Goal: Information Seeking & Learning: Learn about a topic

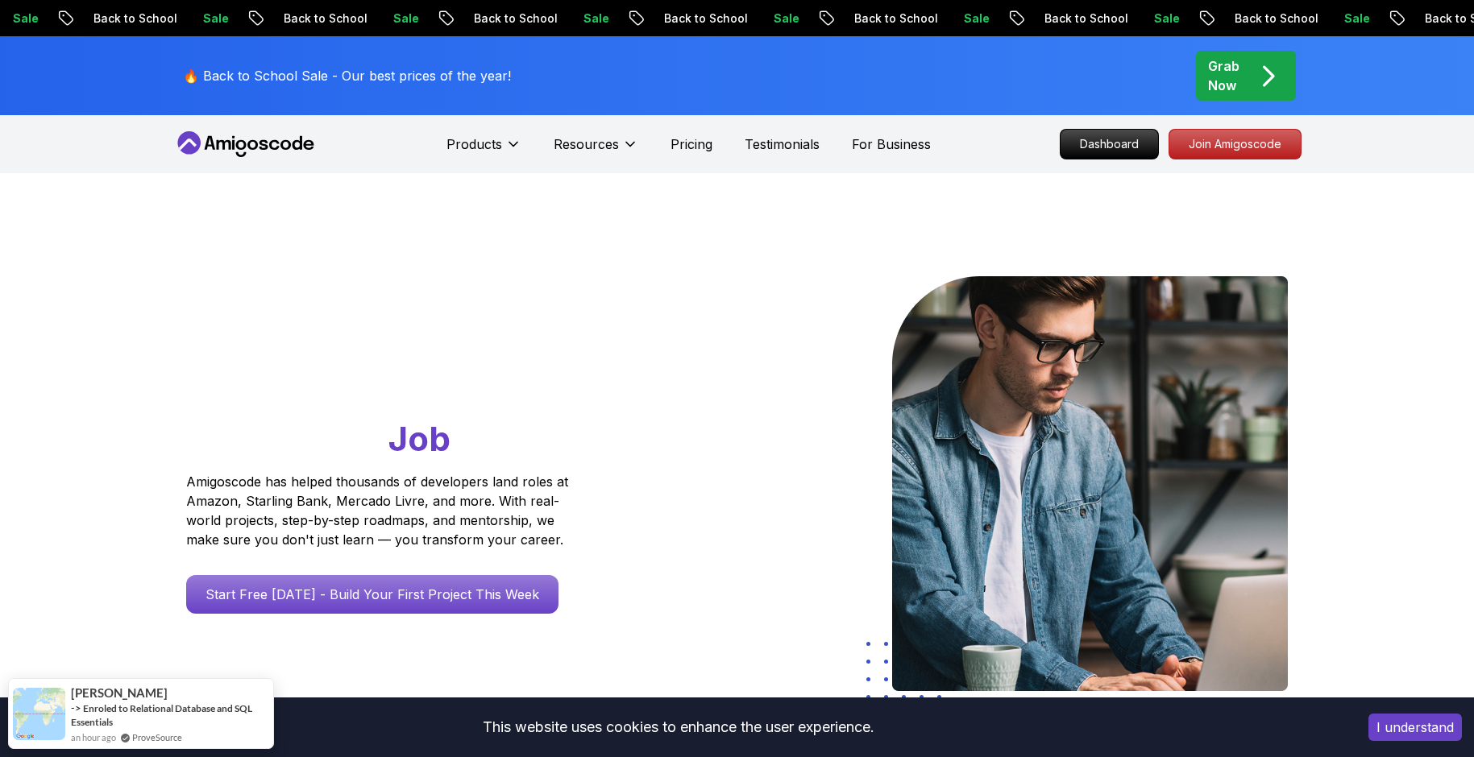
click at [1370, 14] on icon "pre-order" at bounding box center [1378, 18] width 16 height 17
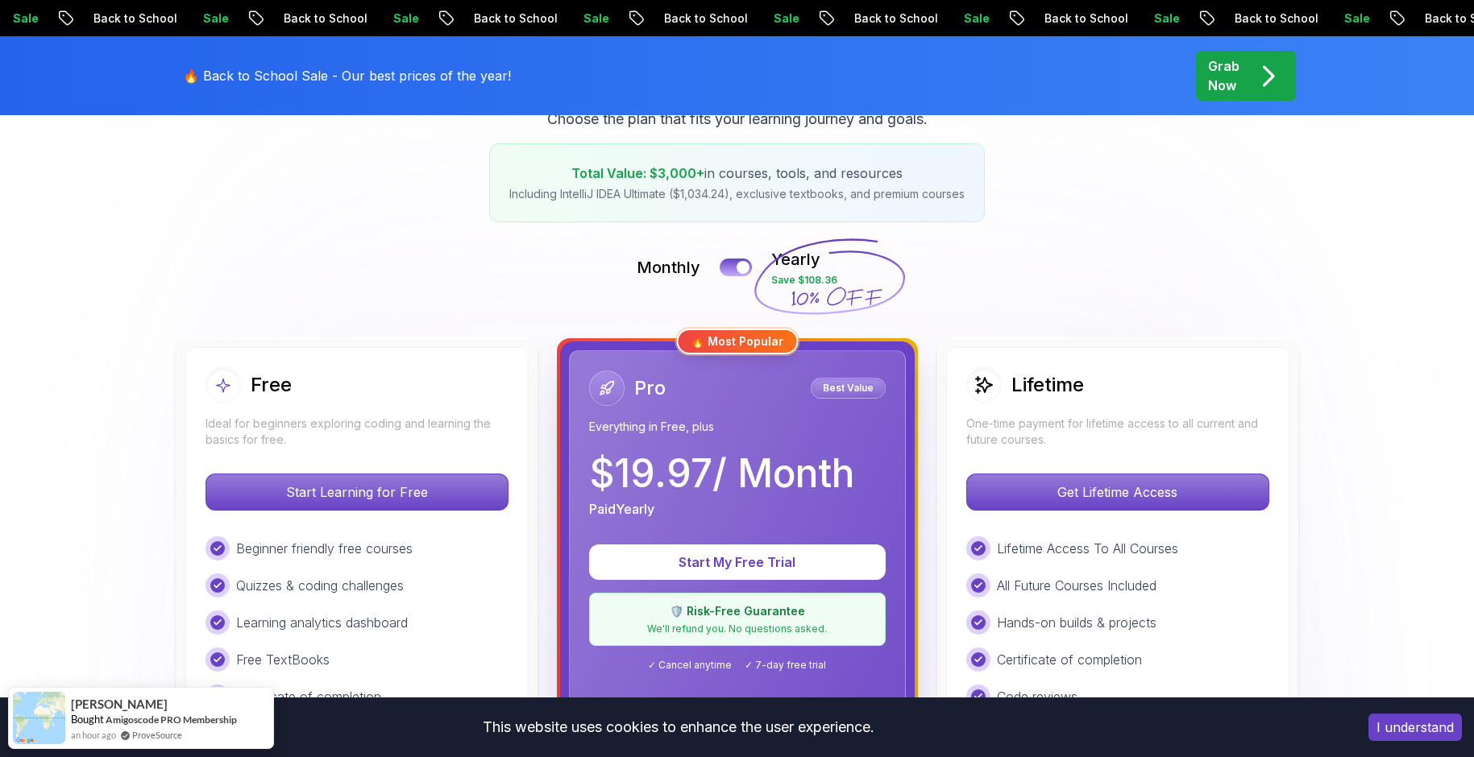
scroll to position [242, 0]
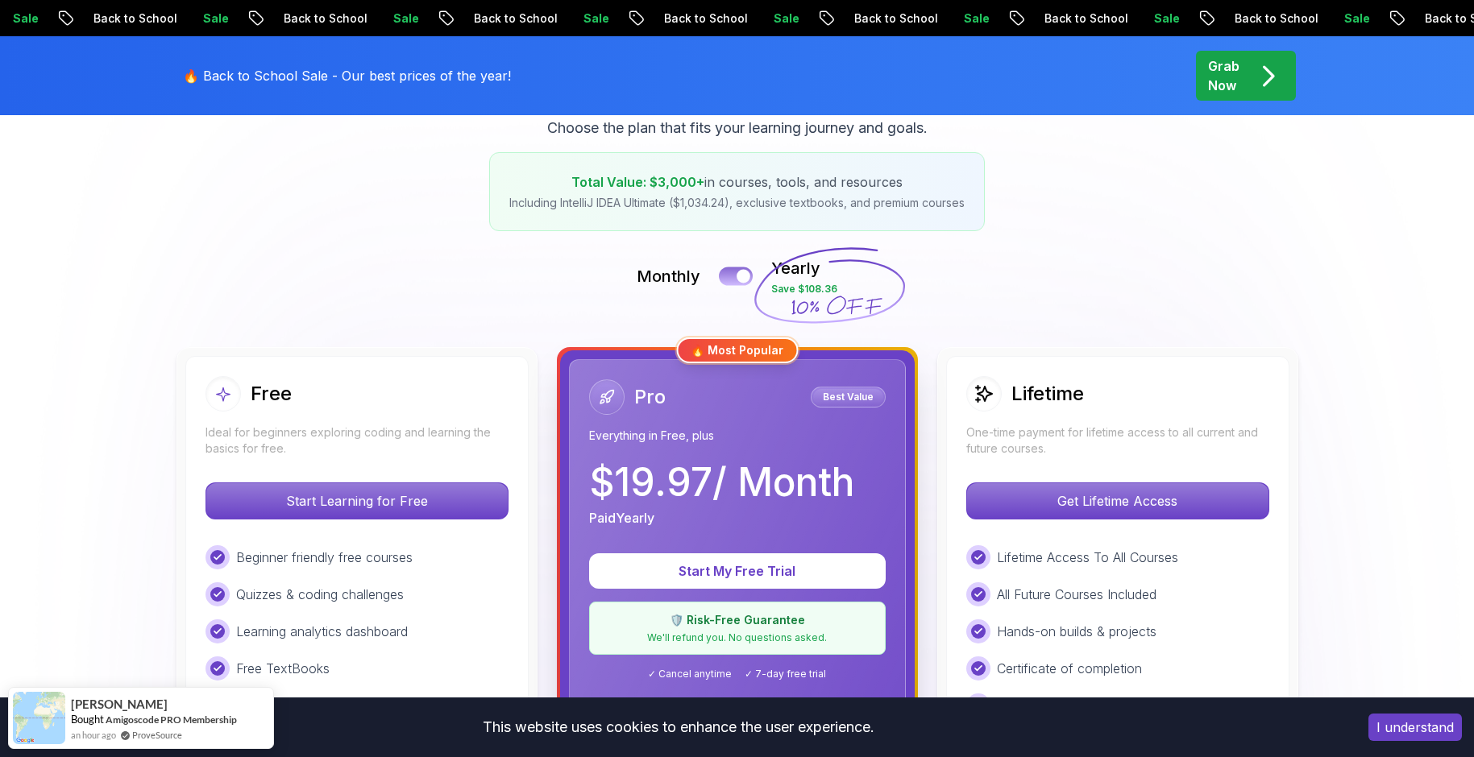
click at [744, 275] on div at bounding box center [744, 277] width 14 height 14
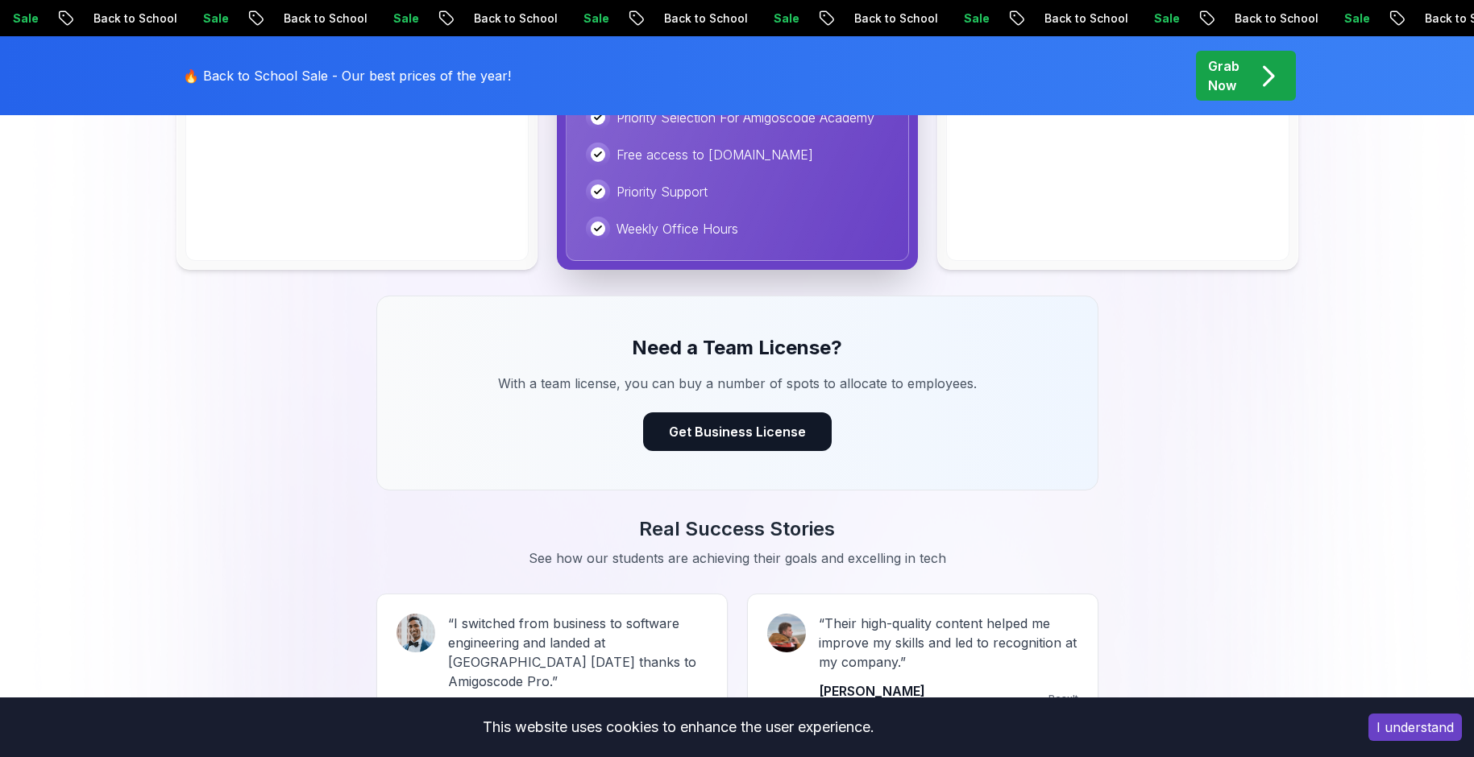
scroll to position [1289, 0]
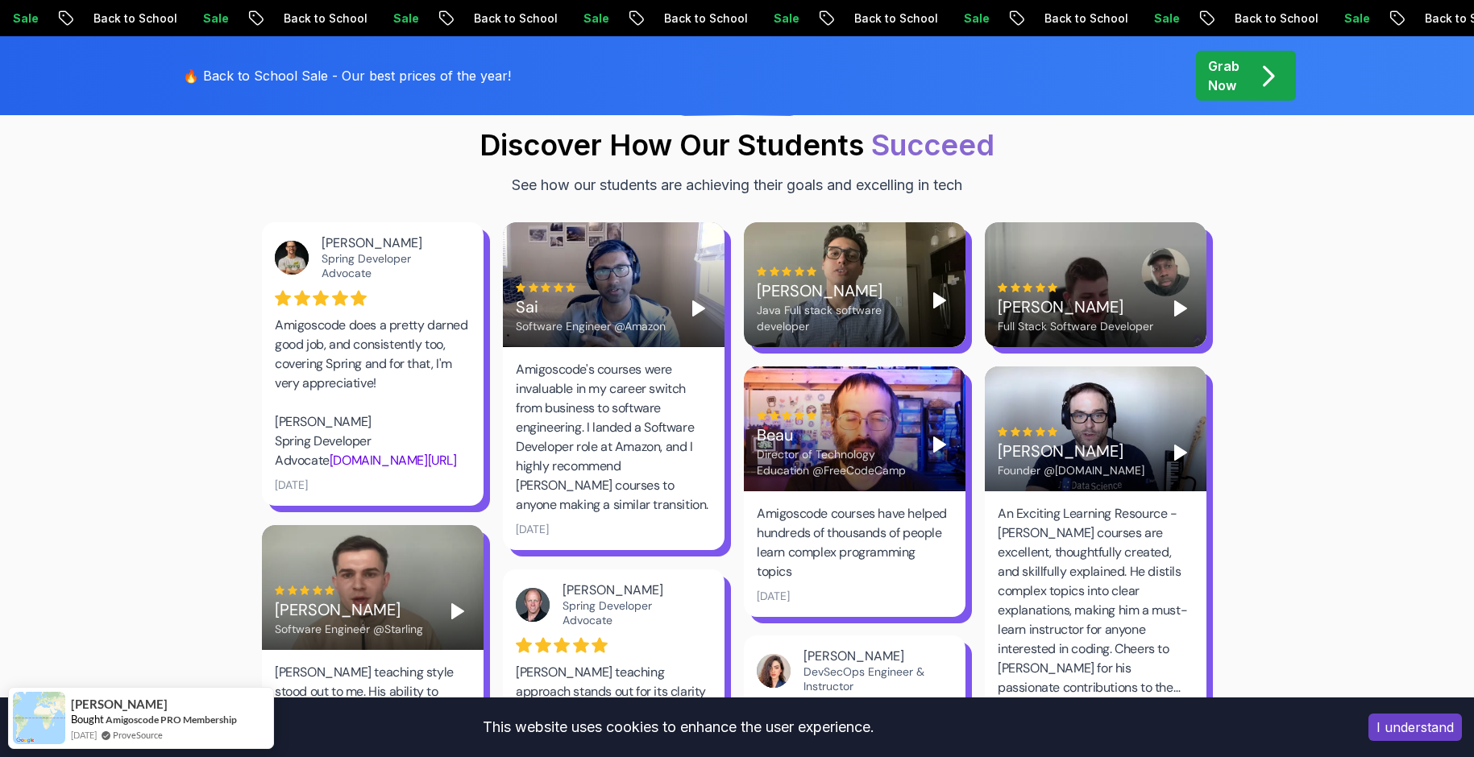
scroll to position [2176, 0]
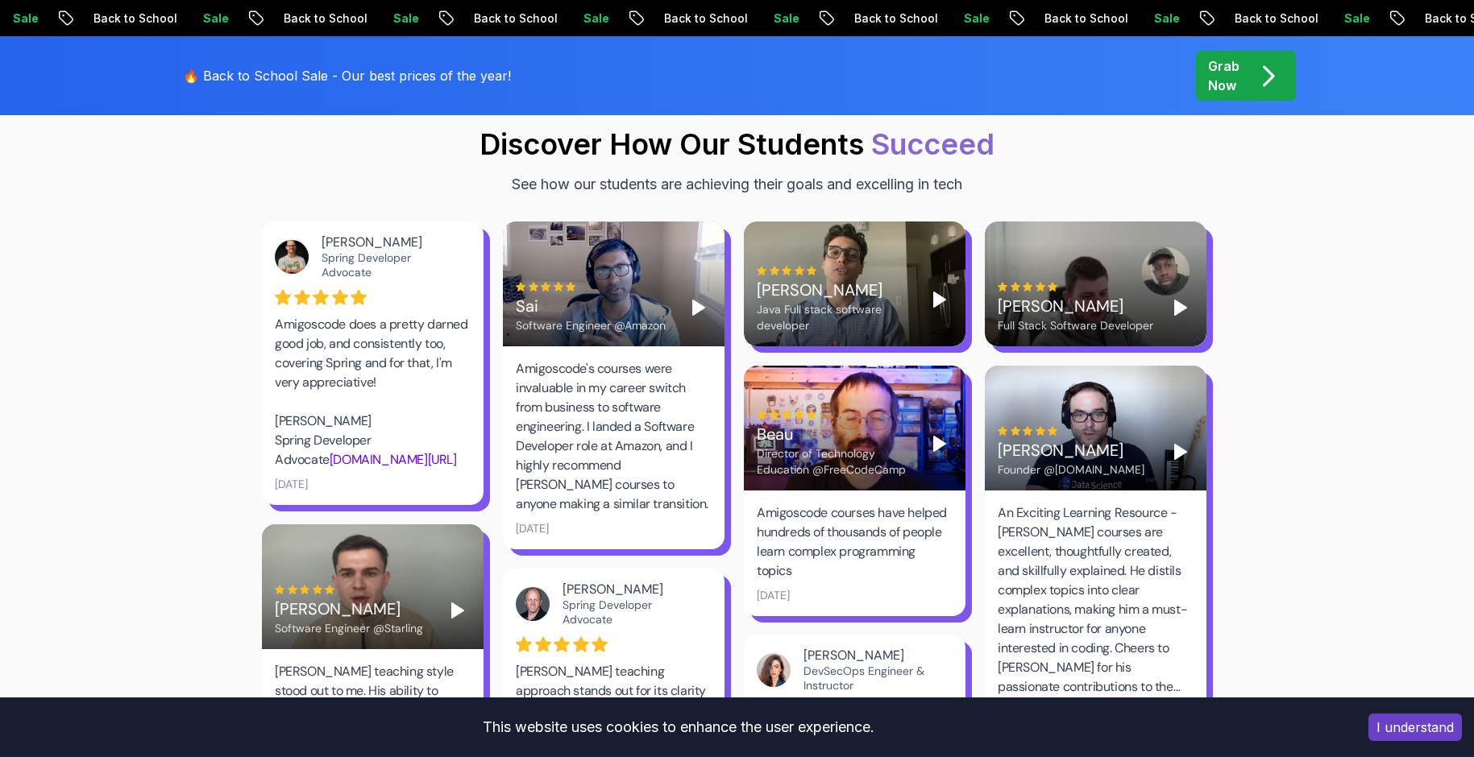
click at [685, 282] on div "Sai Software Engineer @Amazon" at bounding box center [614, 308] width 196 height 52
click at [697, 301] on rect "Pause" at bounding box center [695, 307] width 3 height 13
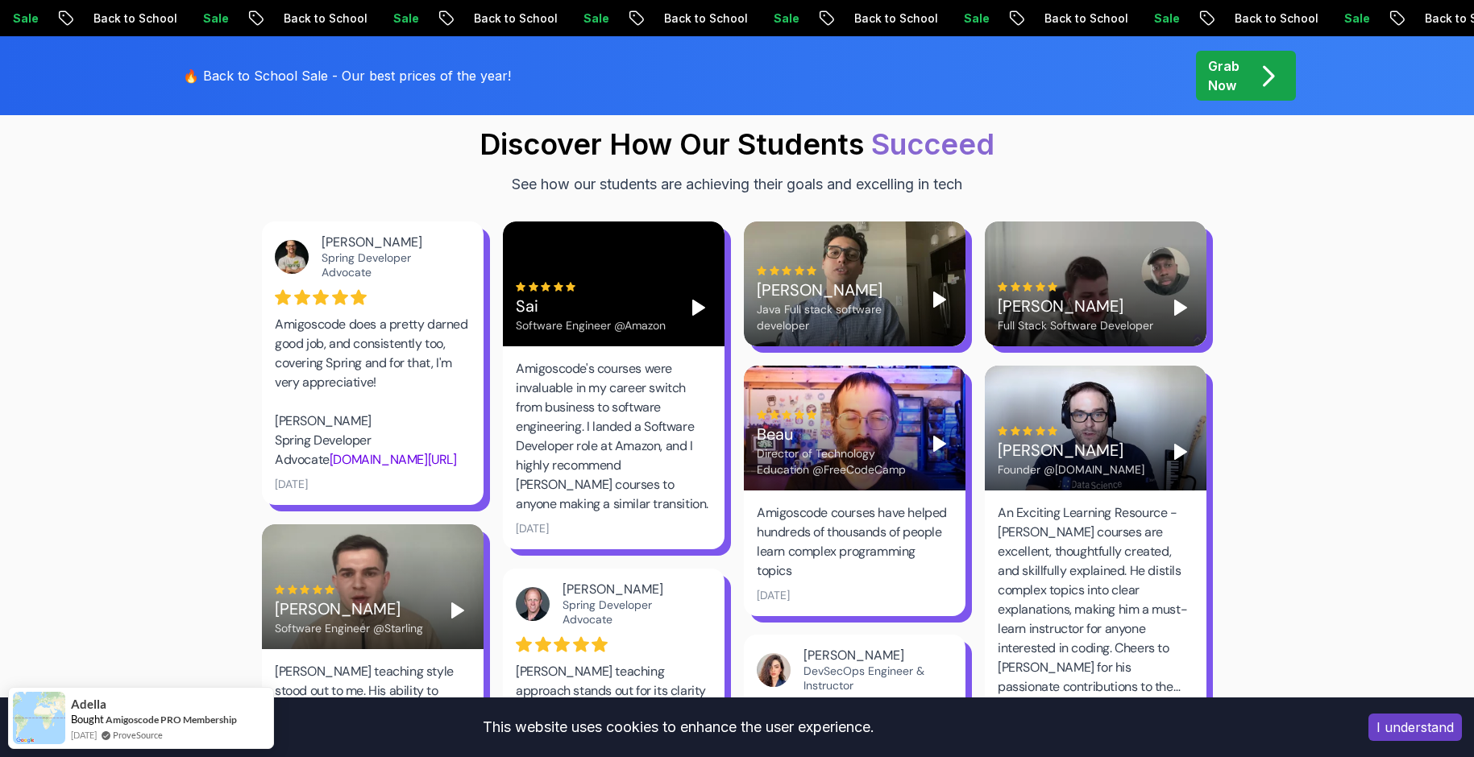
click at [691, 298] on icon "Play" at bounding box center [698, 307] width 19 height 19
click at [691, 268] on video at bounding box center [614, 284] width 222 height 125
click at [1184, 298] on icon "Play" at bounding box center [1180, 307] width 19 height 19
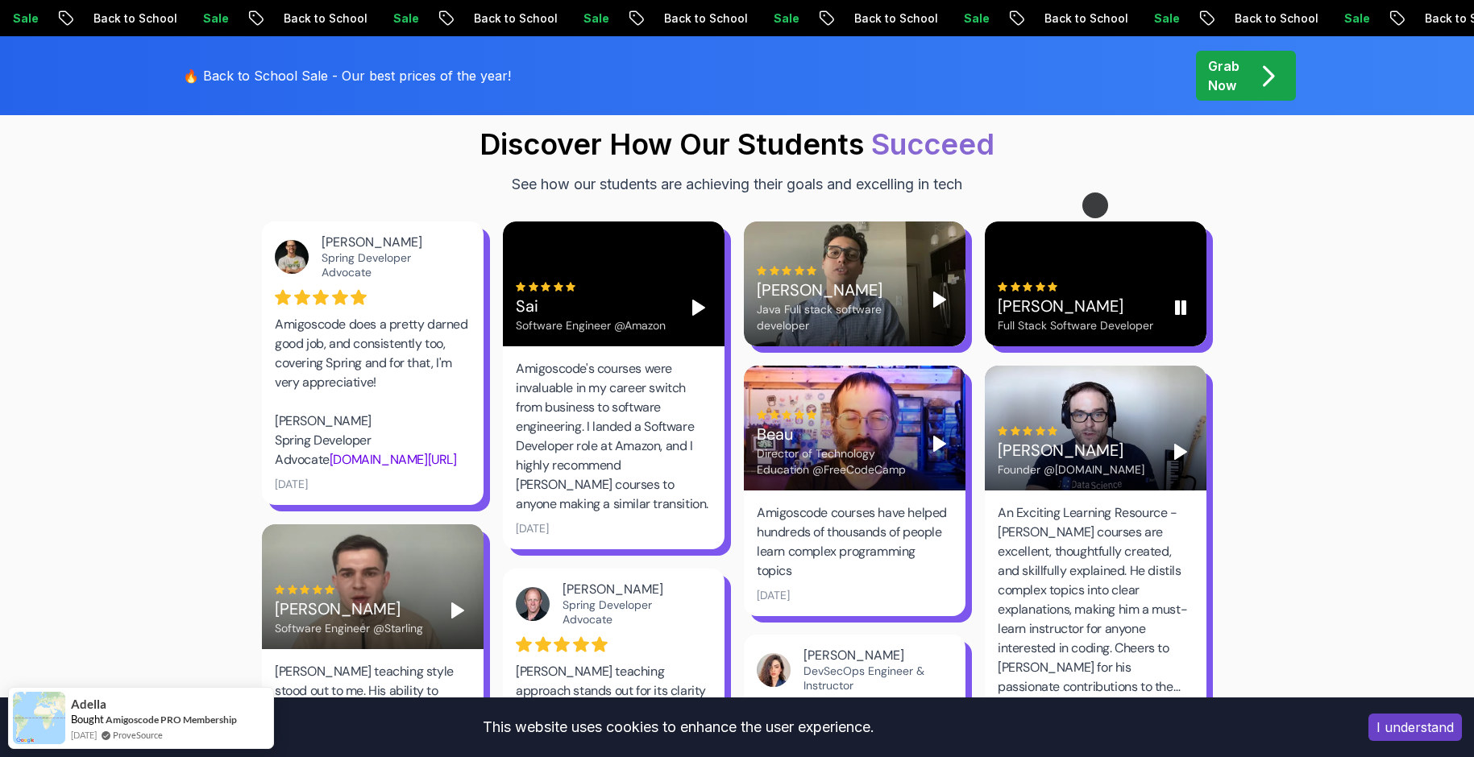
click at [1181, 298] on icon "Pause" at bounding box center [1180, 307] width 19 height 19
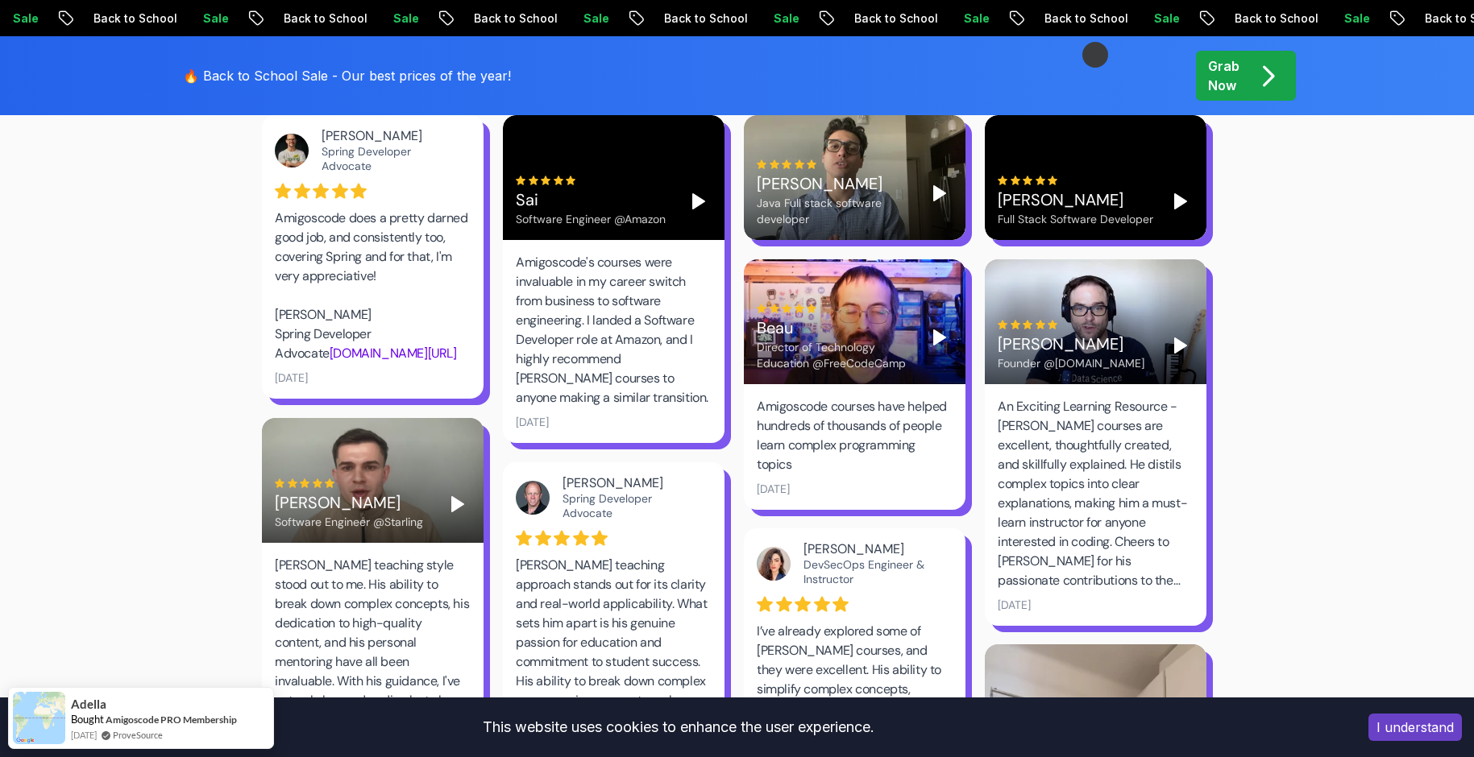
scroll to position [2337, 0]
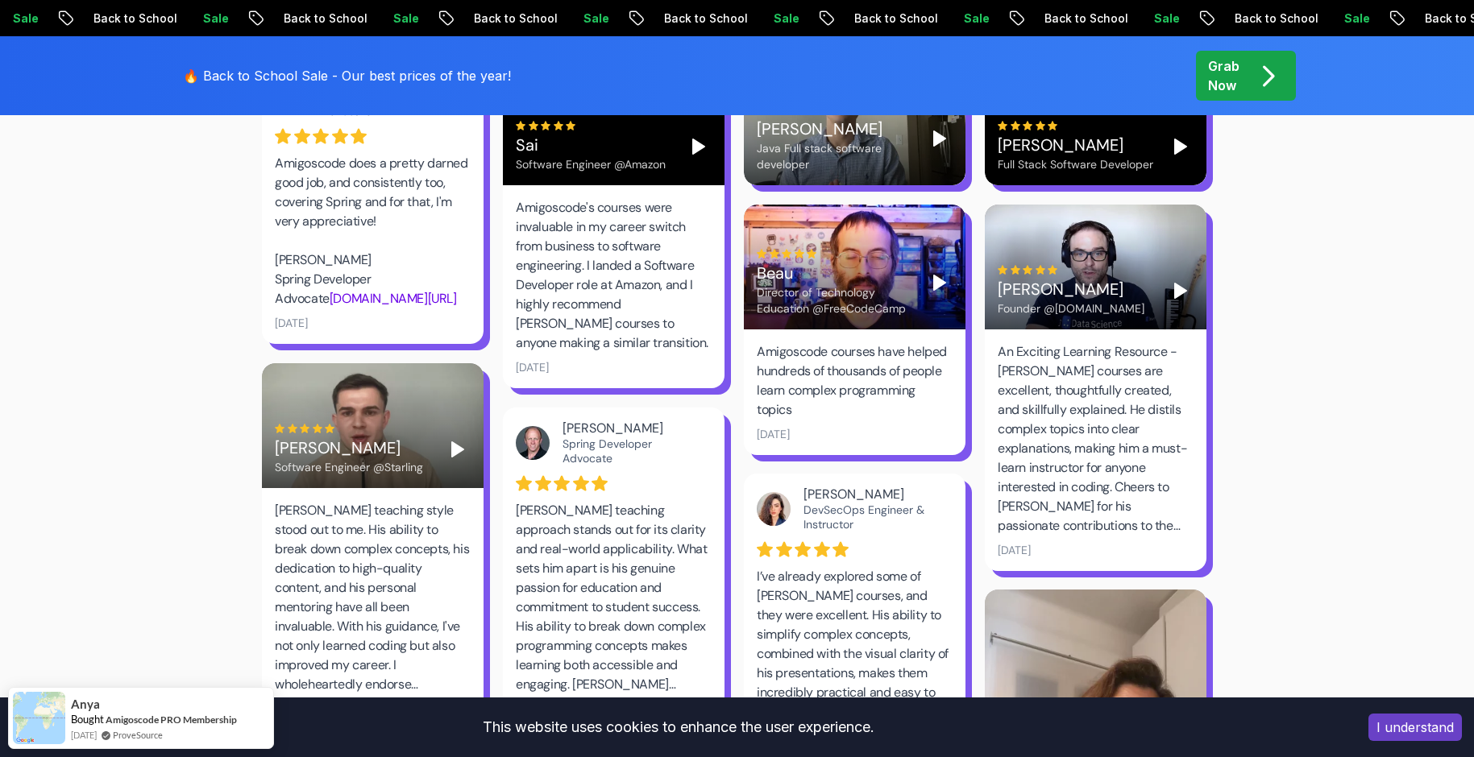
click at [936, 276] on polygon "Play" at bounding box center [939, 283] width 11 height 15
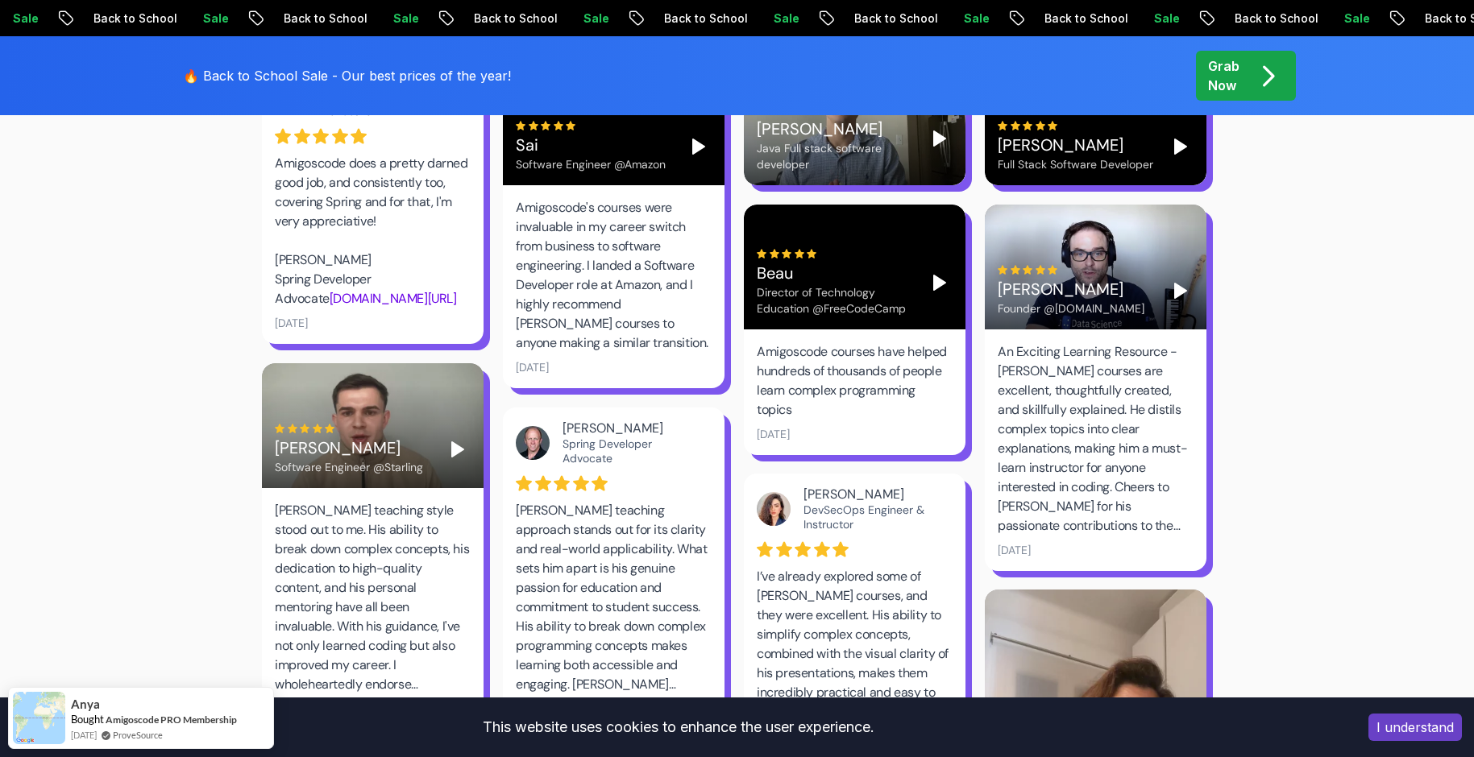
click at [932, 273] on icon "Play" at bounding box center [939, 282] width 19 height 19
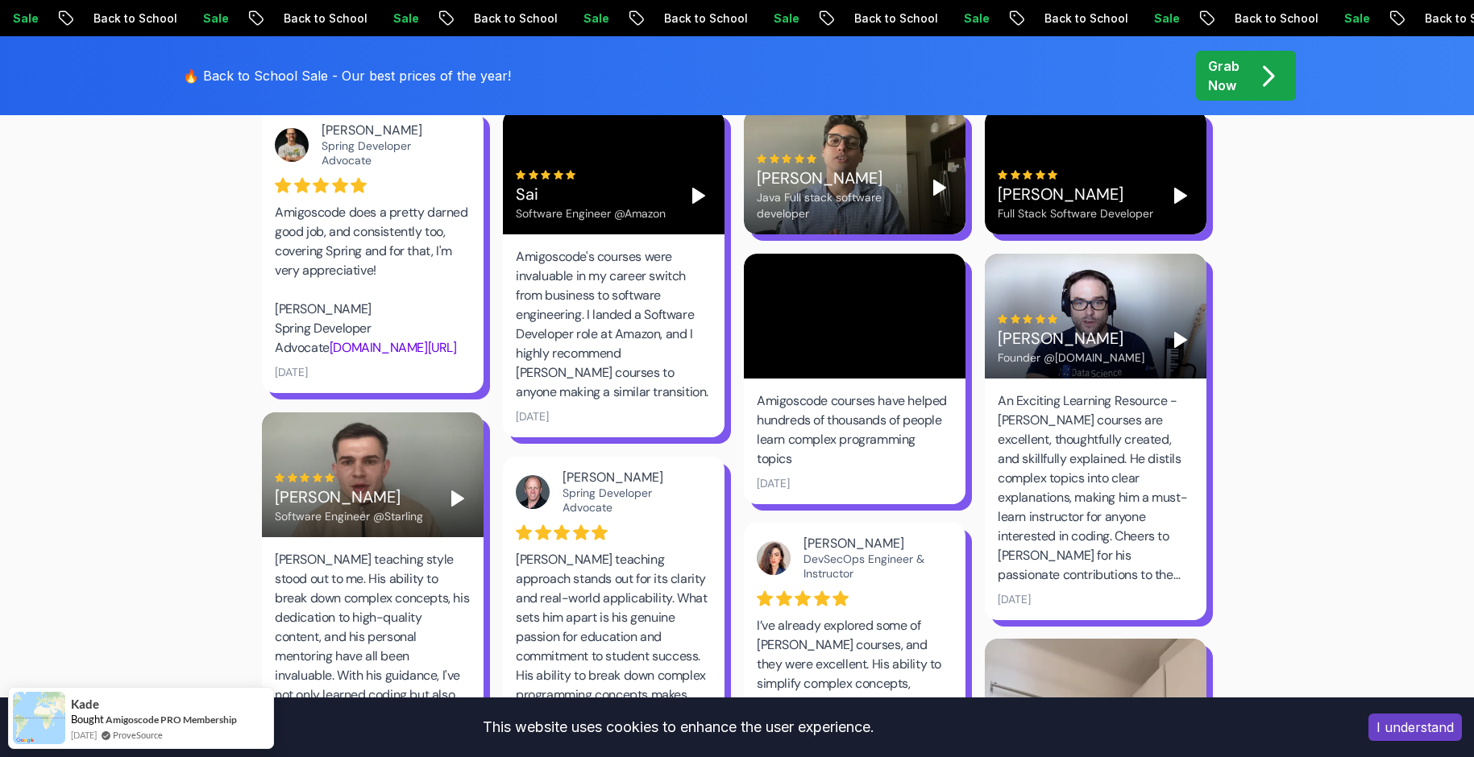
scroll to position [2256, 0]
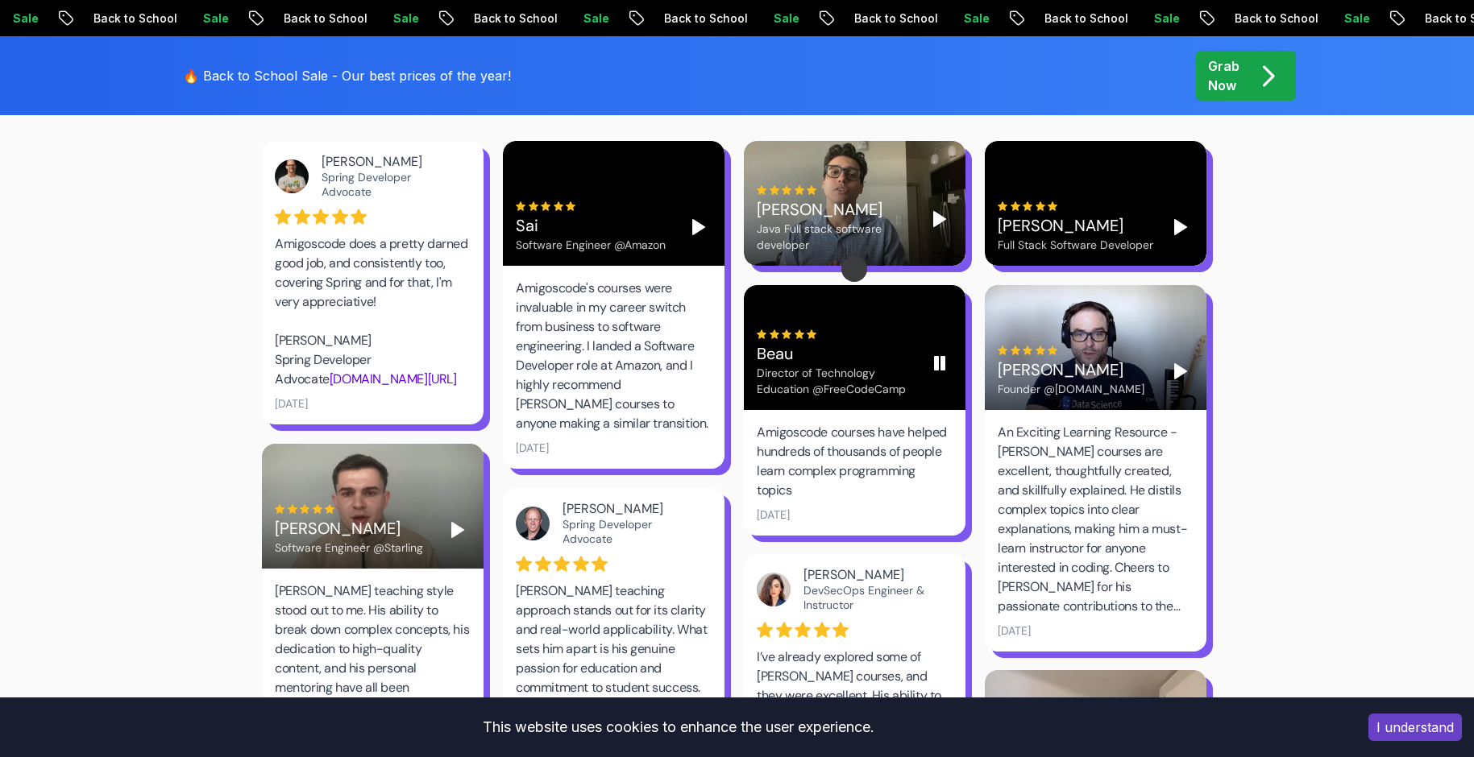
click at [929, 351] on button "Pause" at bounding box center [940, 364] width 26 height 26
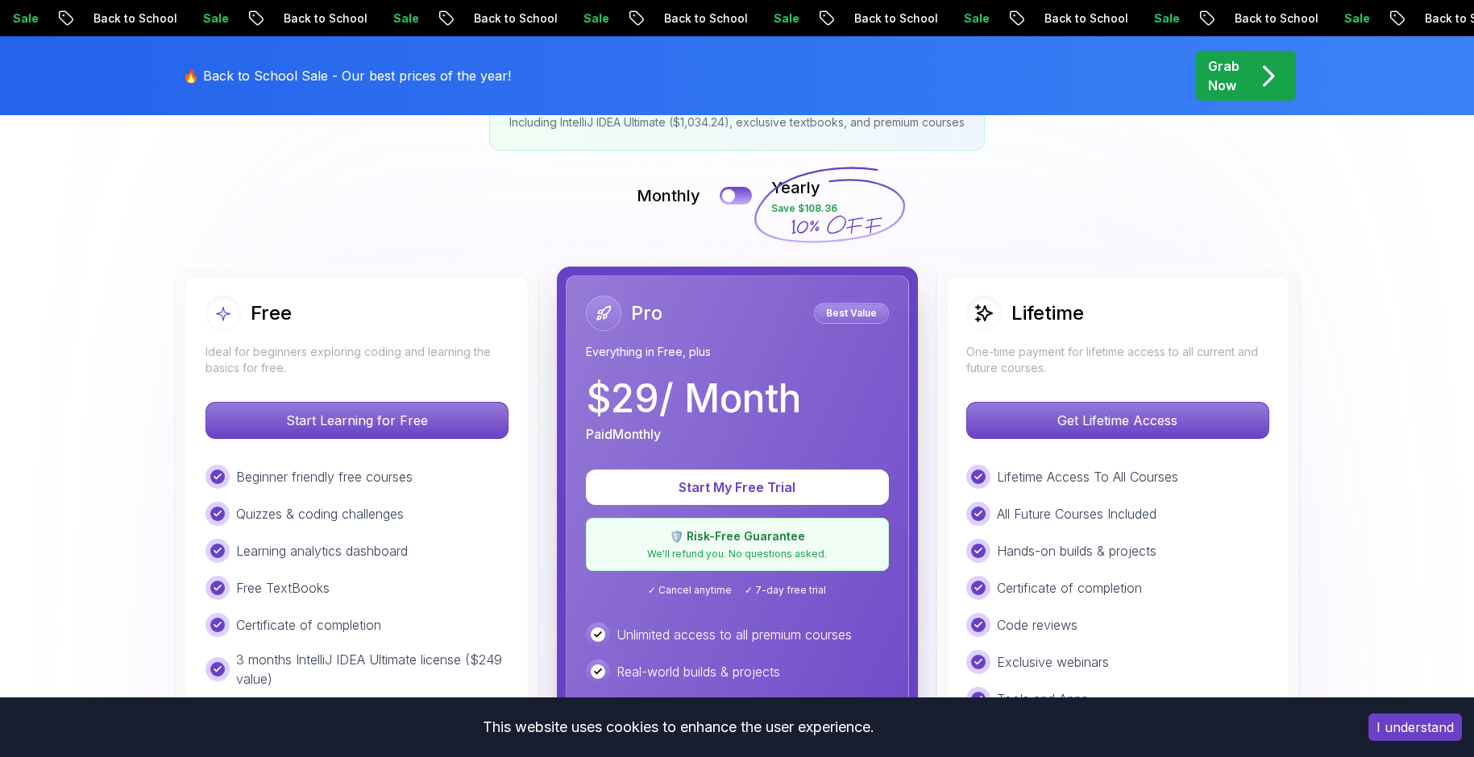
scroll to position [0, 0]
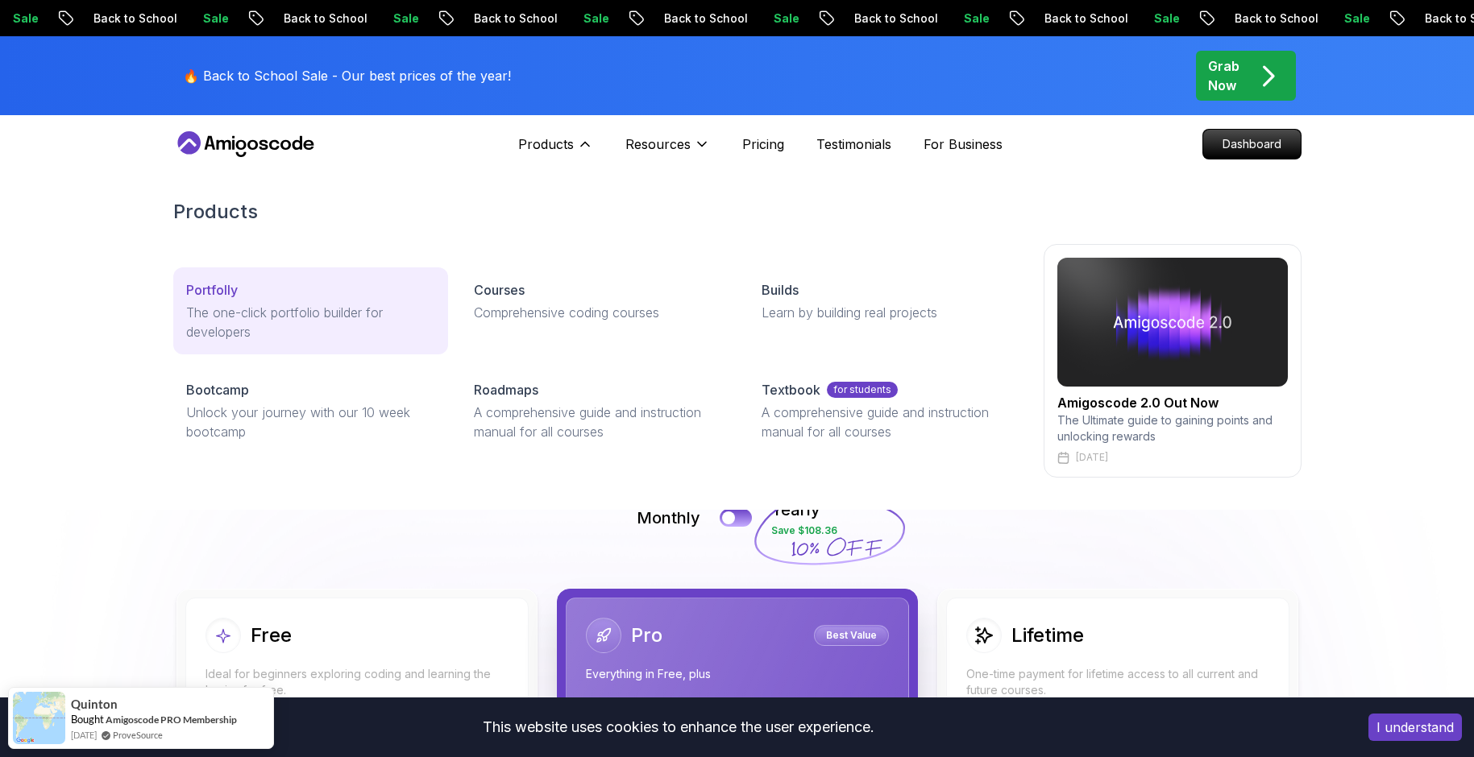
click at [361, 286] on div "Portfolly" at bounding box center [310, 289] width 249 height 19
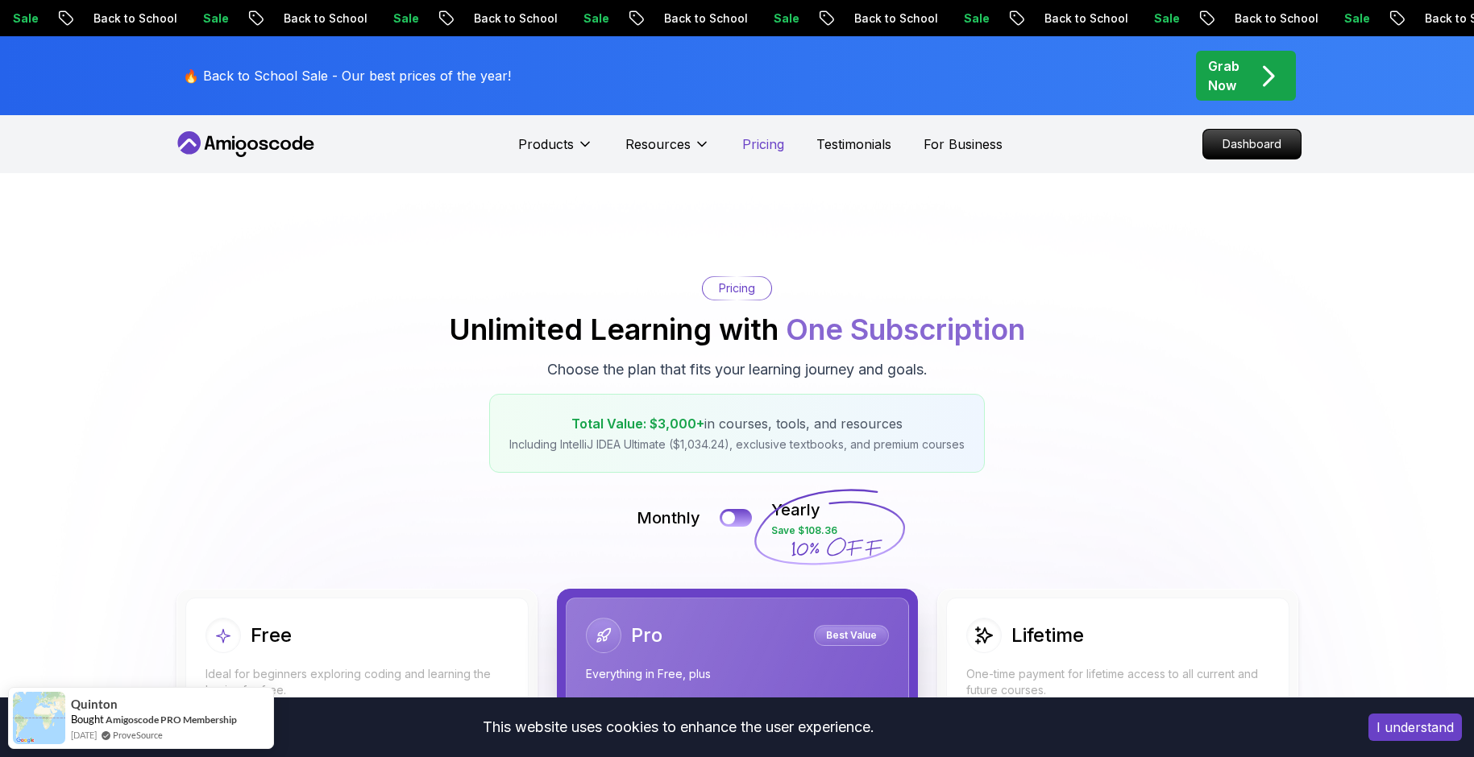
click at [769, 148] on p "Pricing" at bounding box center [763, 144] width 42 height 19
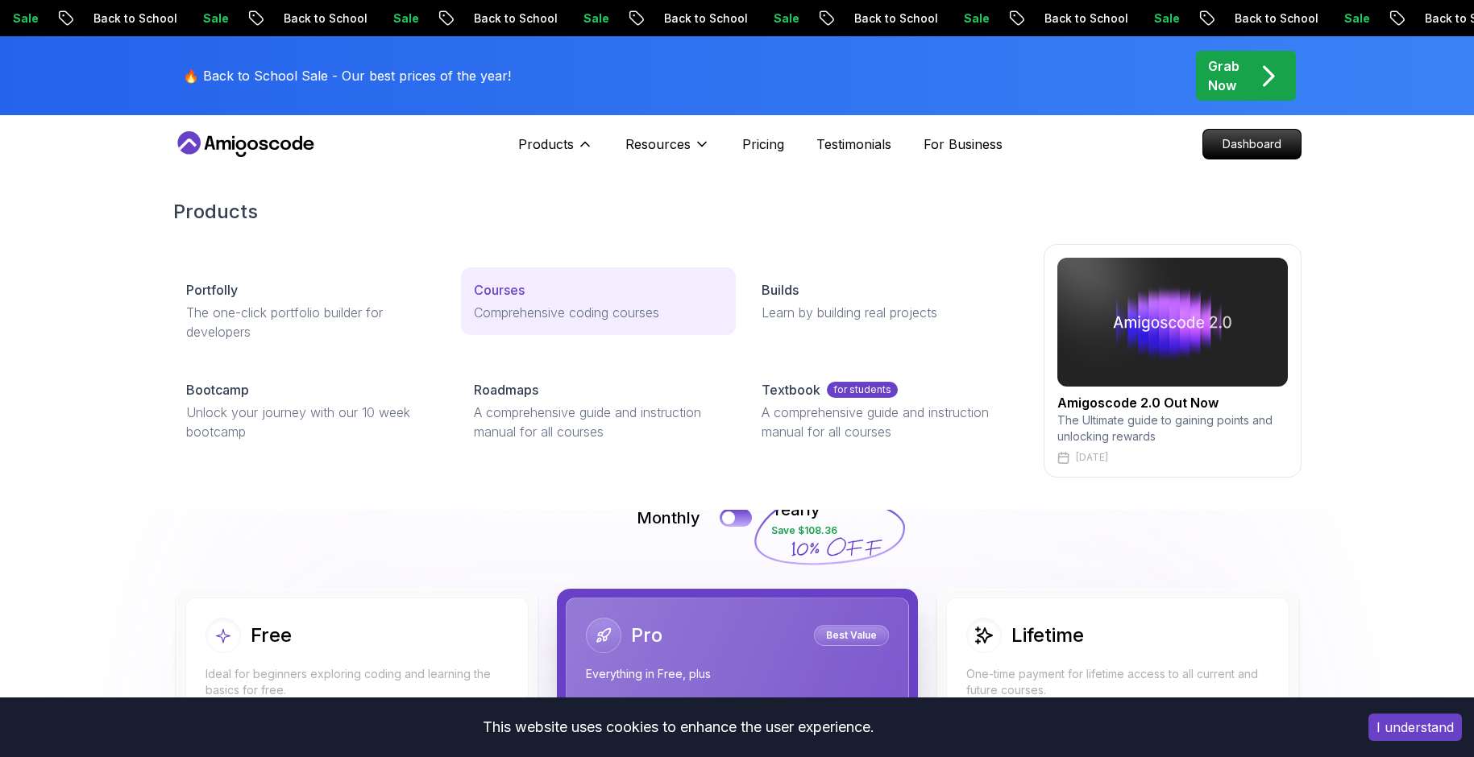
click at [600, 313] on p "Comprehensive coding courses" at bounding box center [598, 312] width 249 height 19
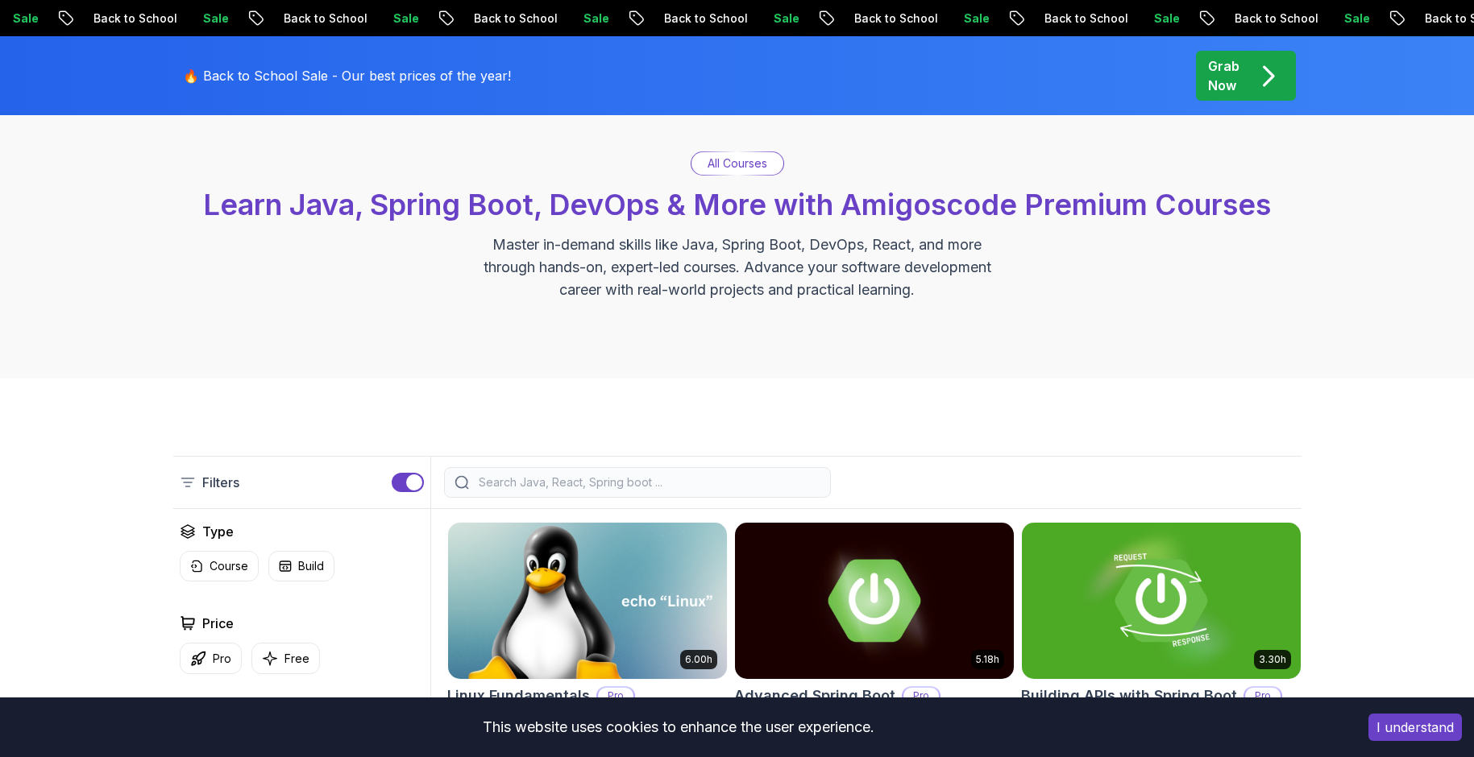
scroll to position [403, 0]
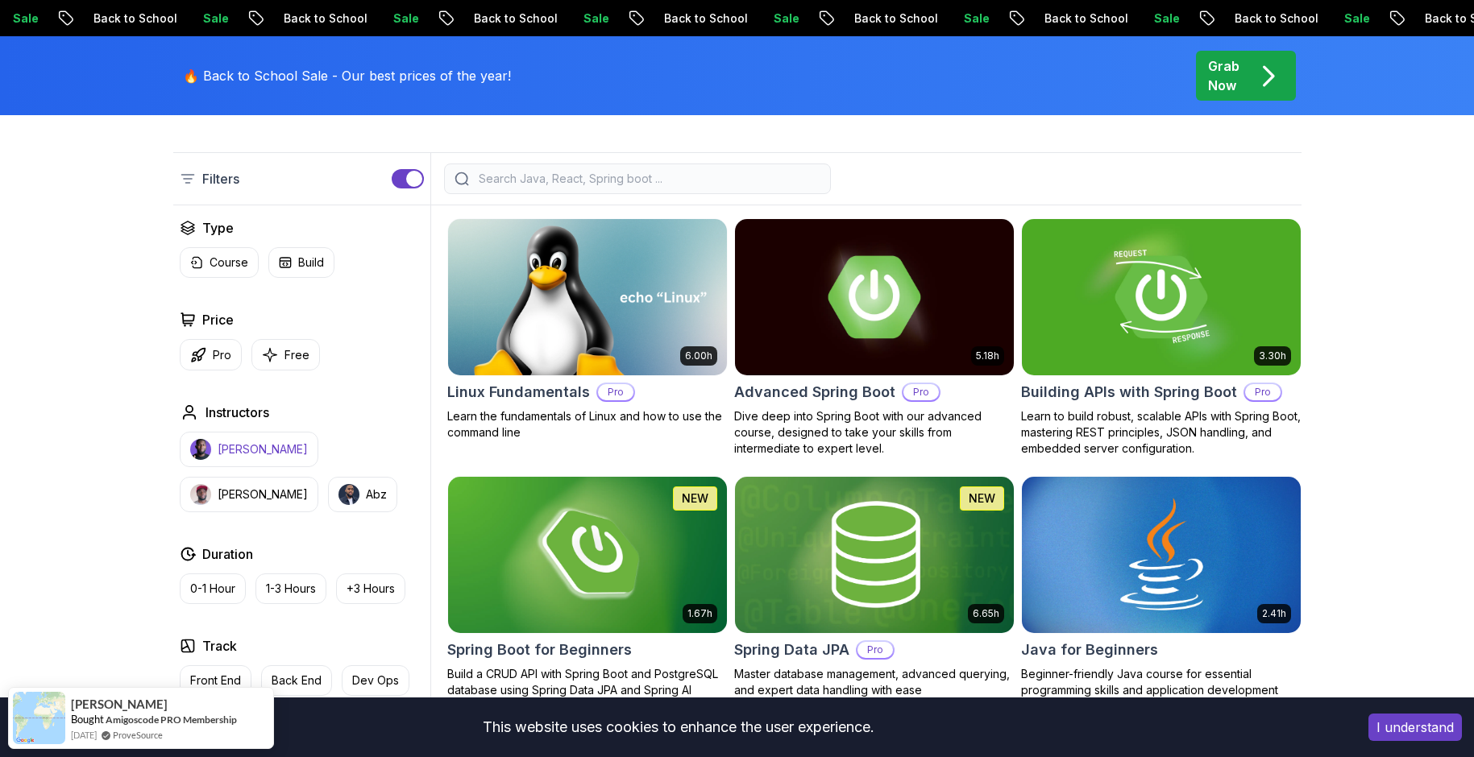
click at [238, 448] on p "Nelson Djalo" at bounding box center [263, 450] width 90 height 16
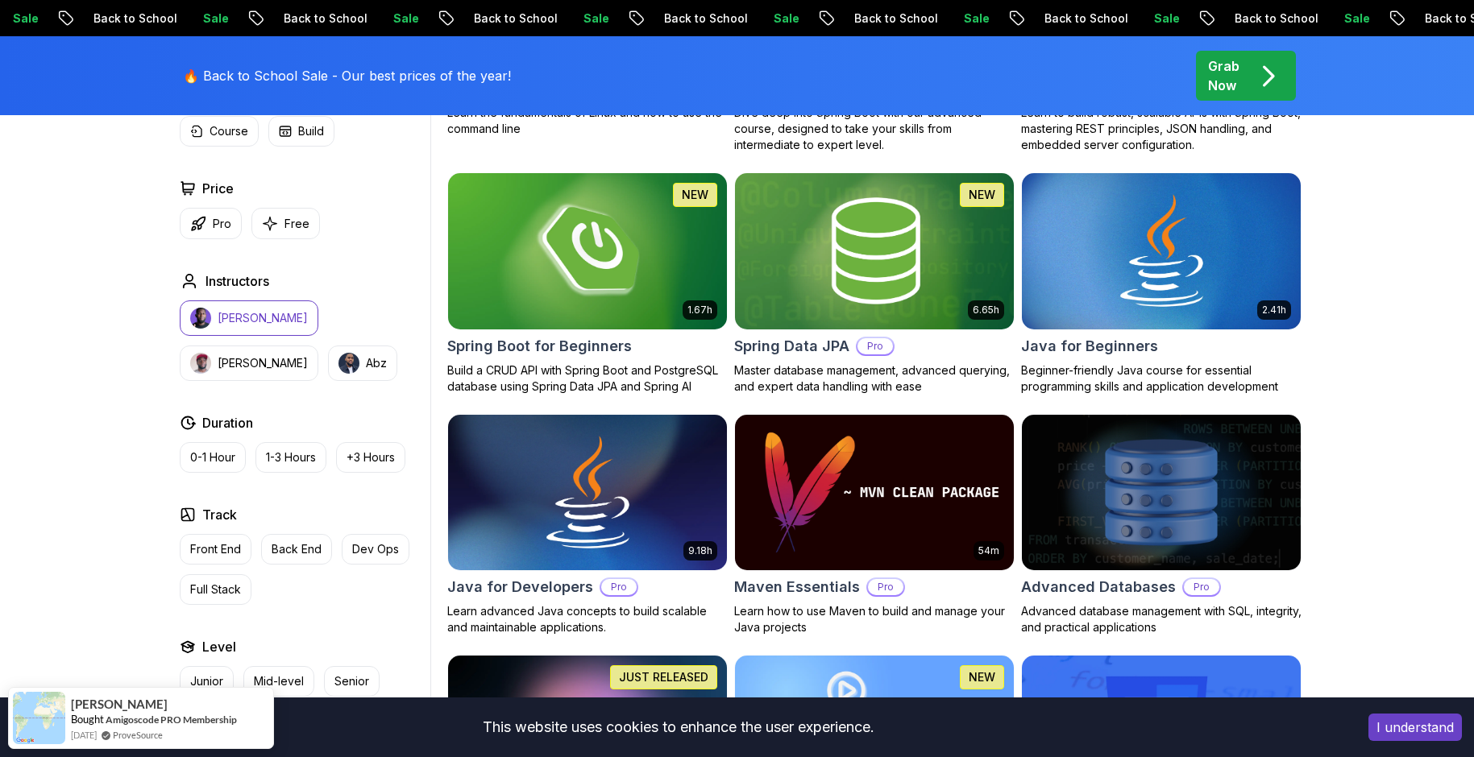
scroll to position [403, 0]
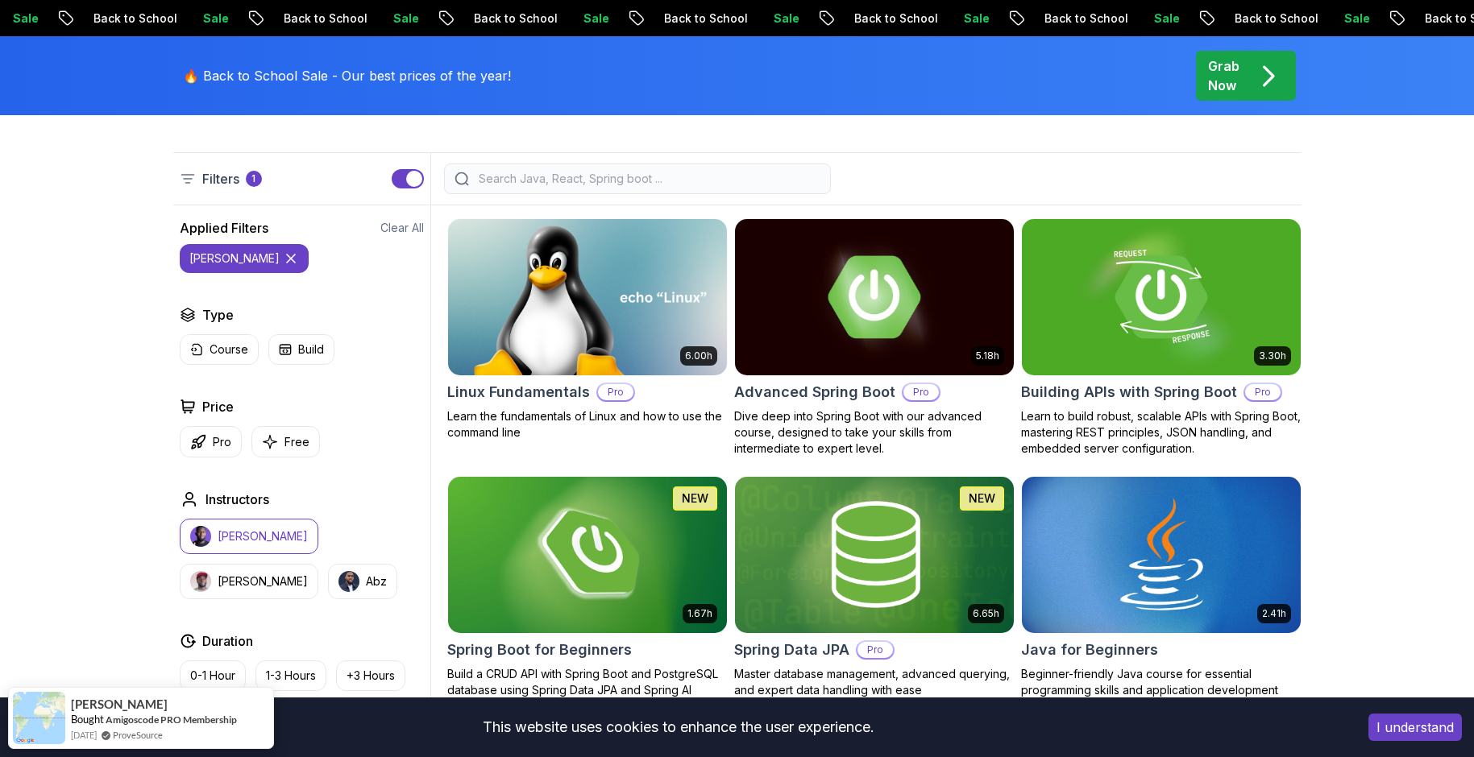
click at [283, 262] on icon at bounding box center [291, 259] width 16 height 16
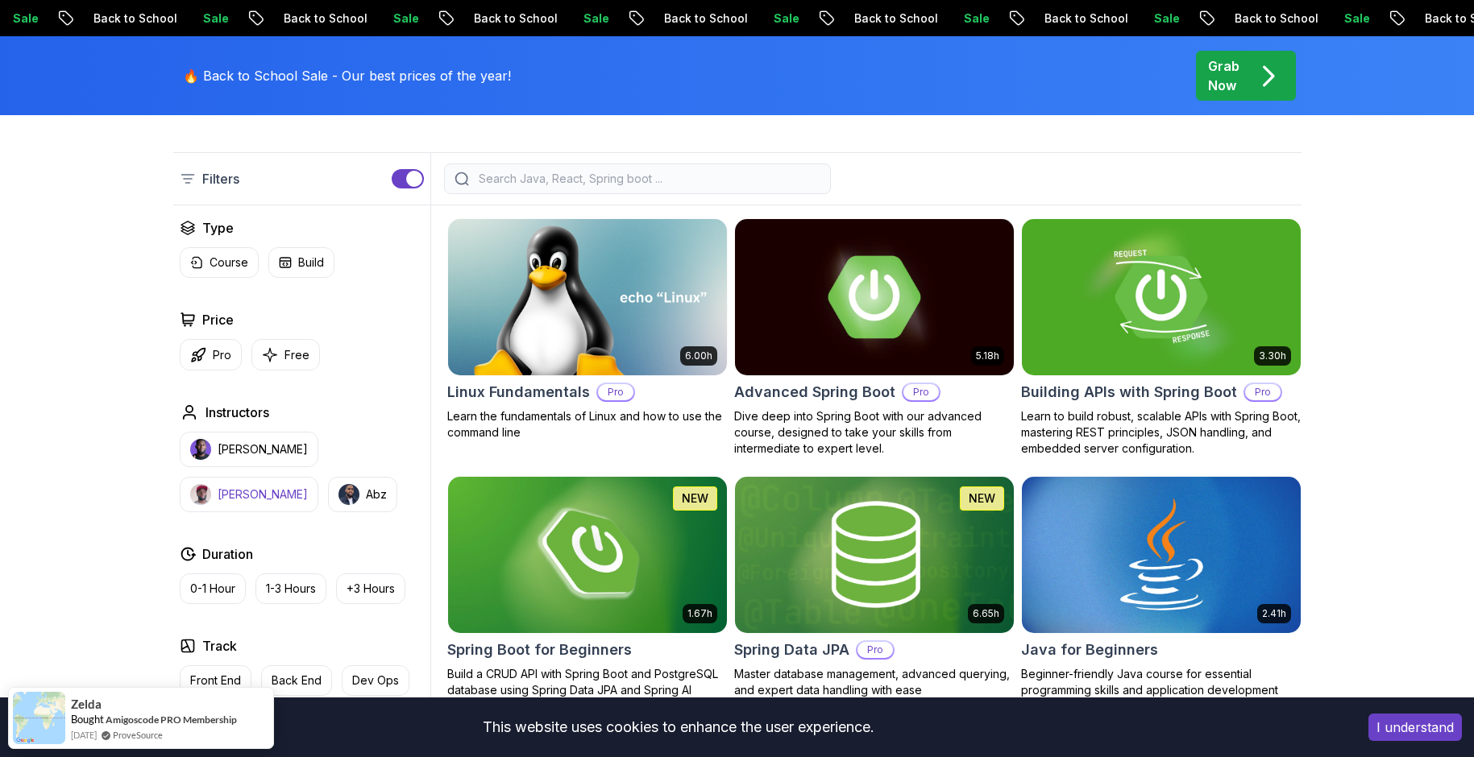
click at [308, 487] on p "Richard" at bounding box center [263, 495] width 90 height 16
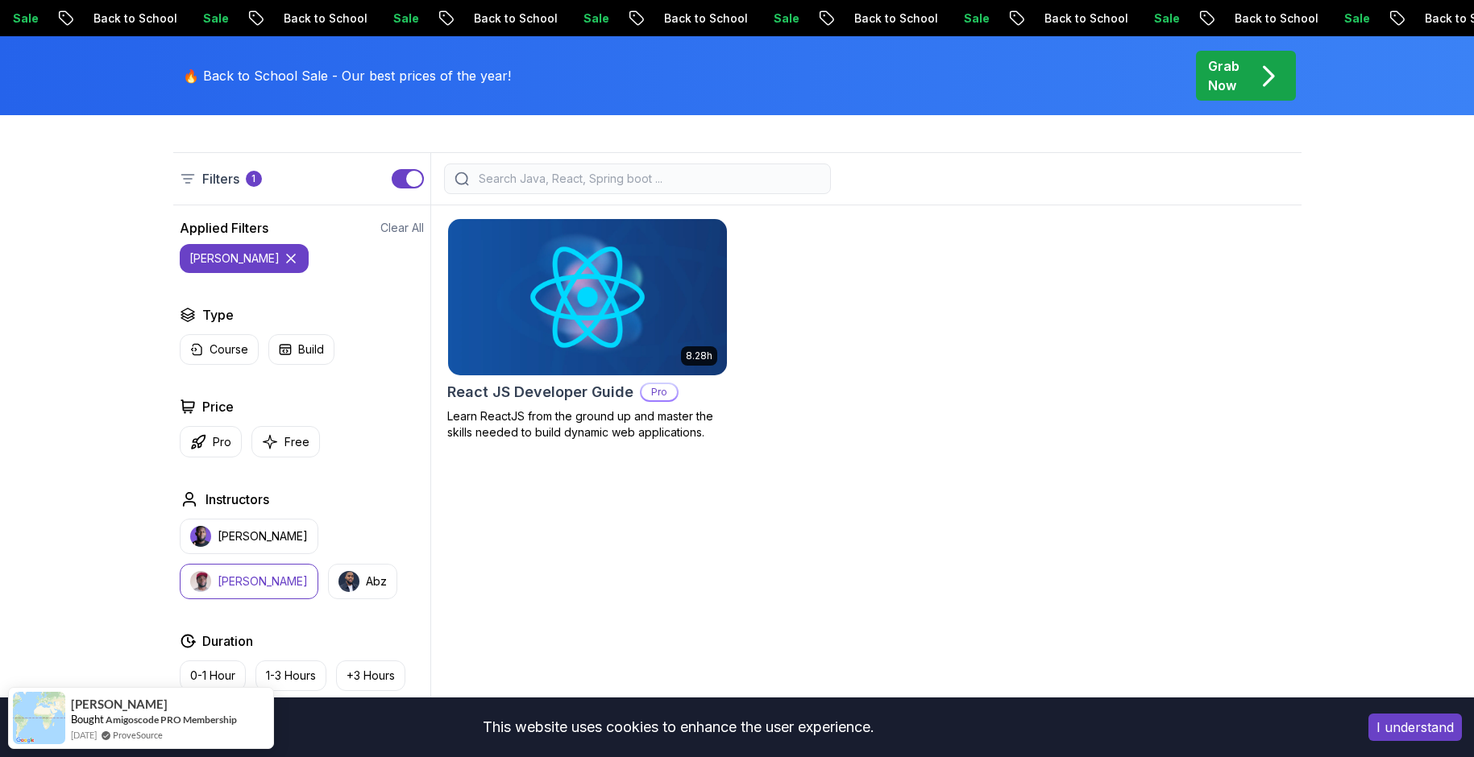
click at [251, 256] on button "richard" at bounding box center [244, 258] width 129 height 29
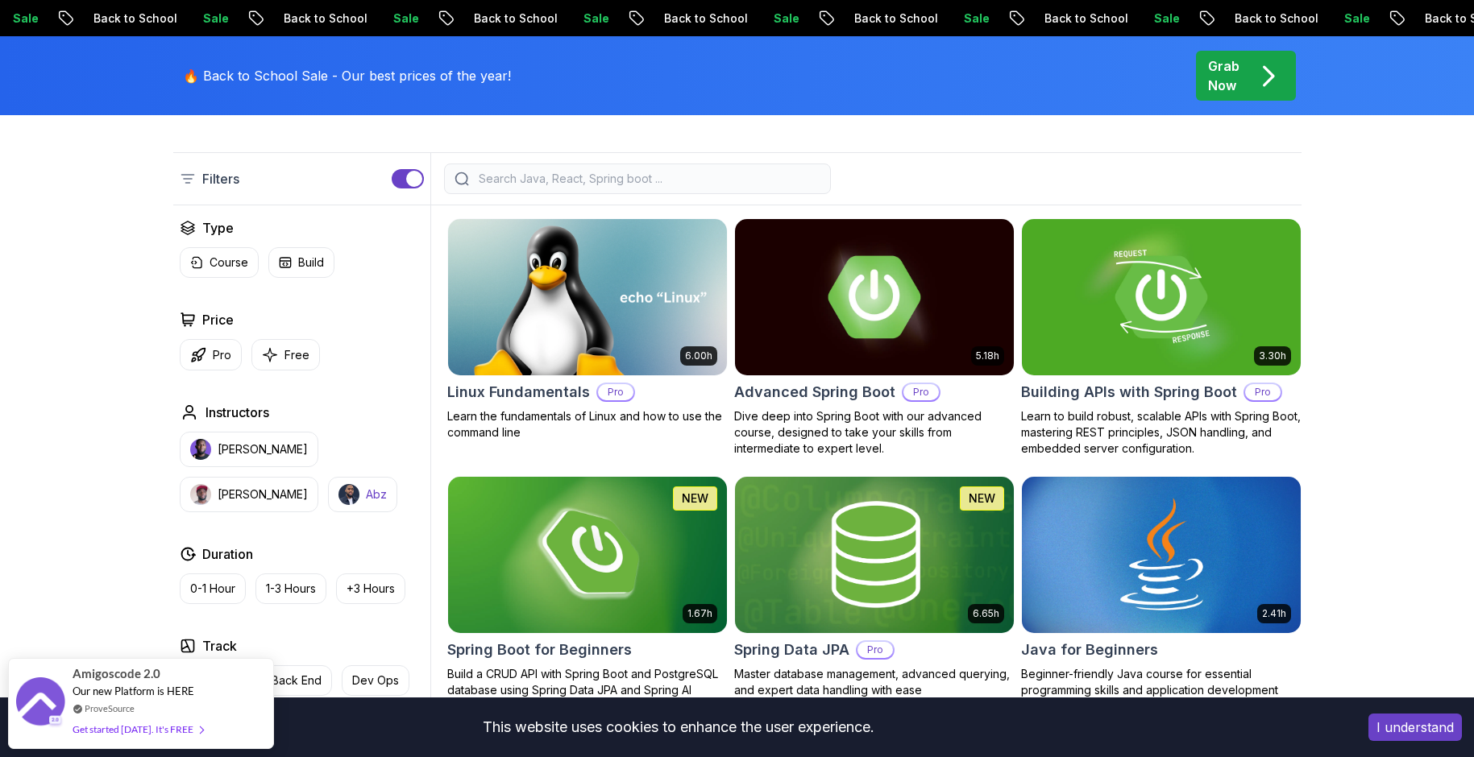
click at [366, 494] on p "Abz" at bounding box center [376, 495] width 21 height 16
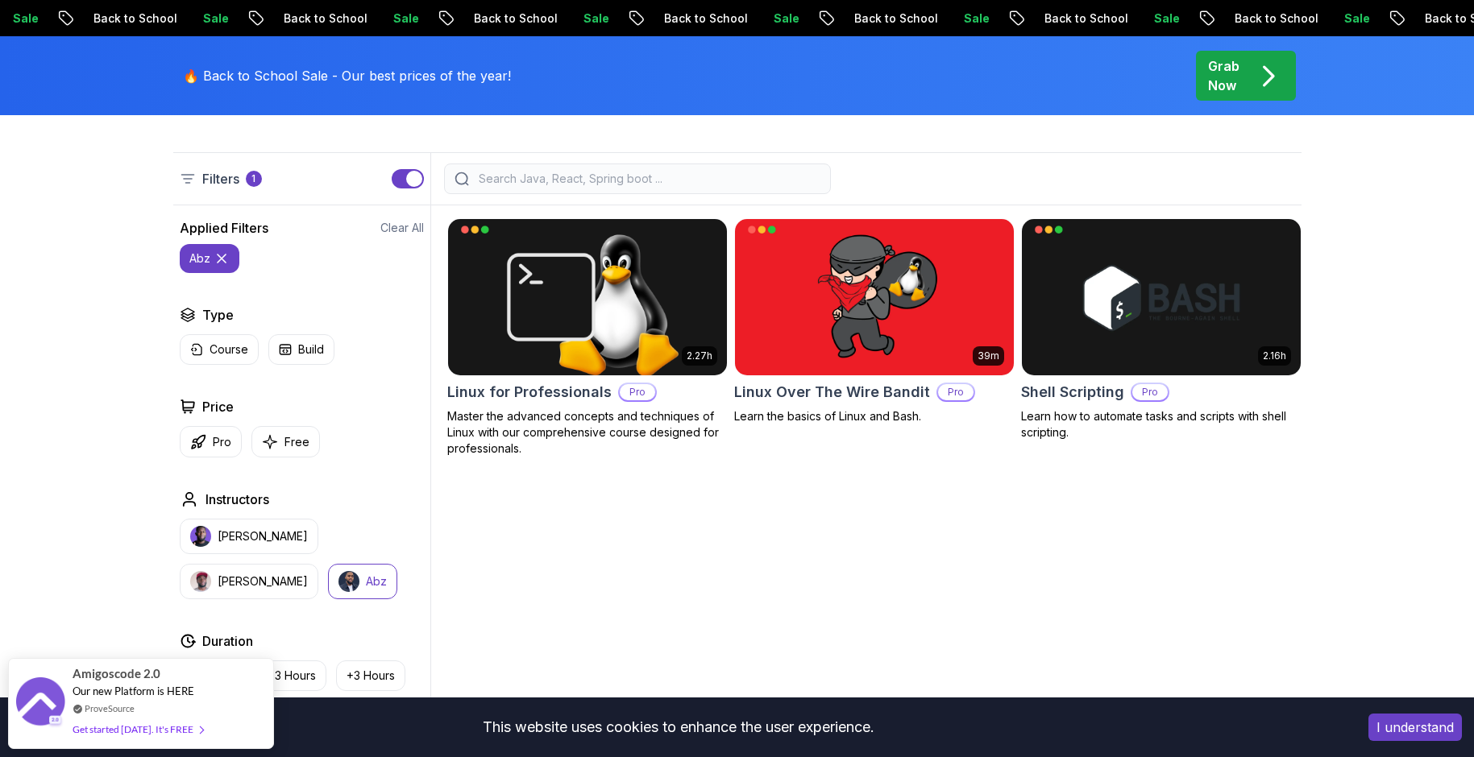
click at [224, 255] on icon at bounding box center [222, 259] width 16 height 16
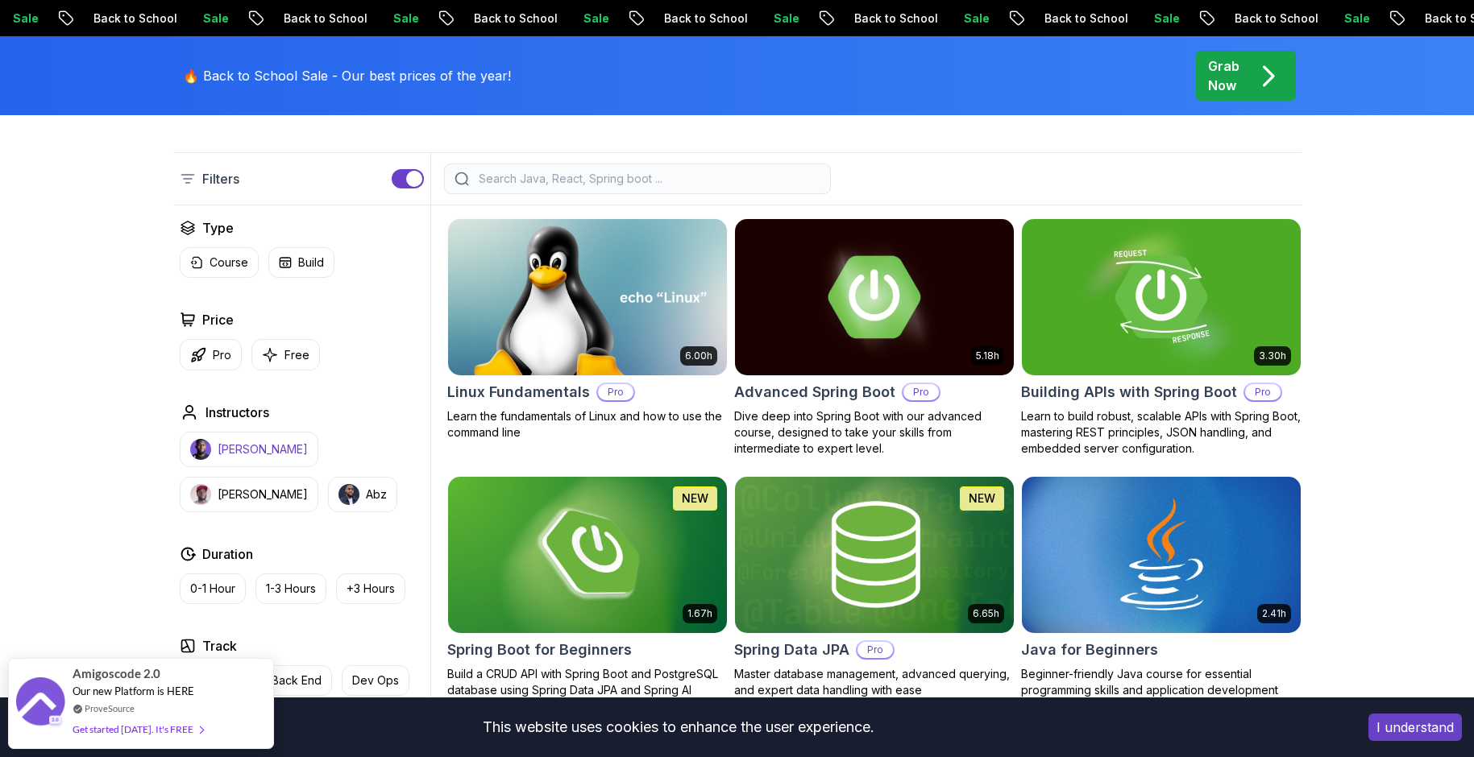
click at [238, 454] on p "Nelson Djalo" at bounding box center [263, 450] width 90 height 16
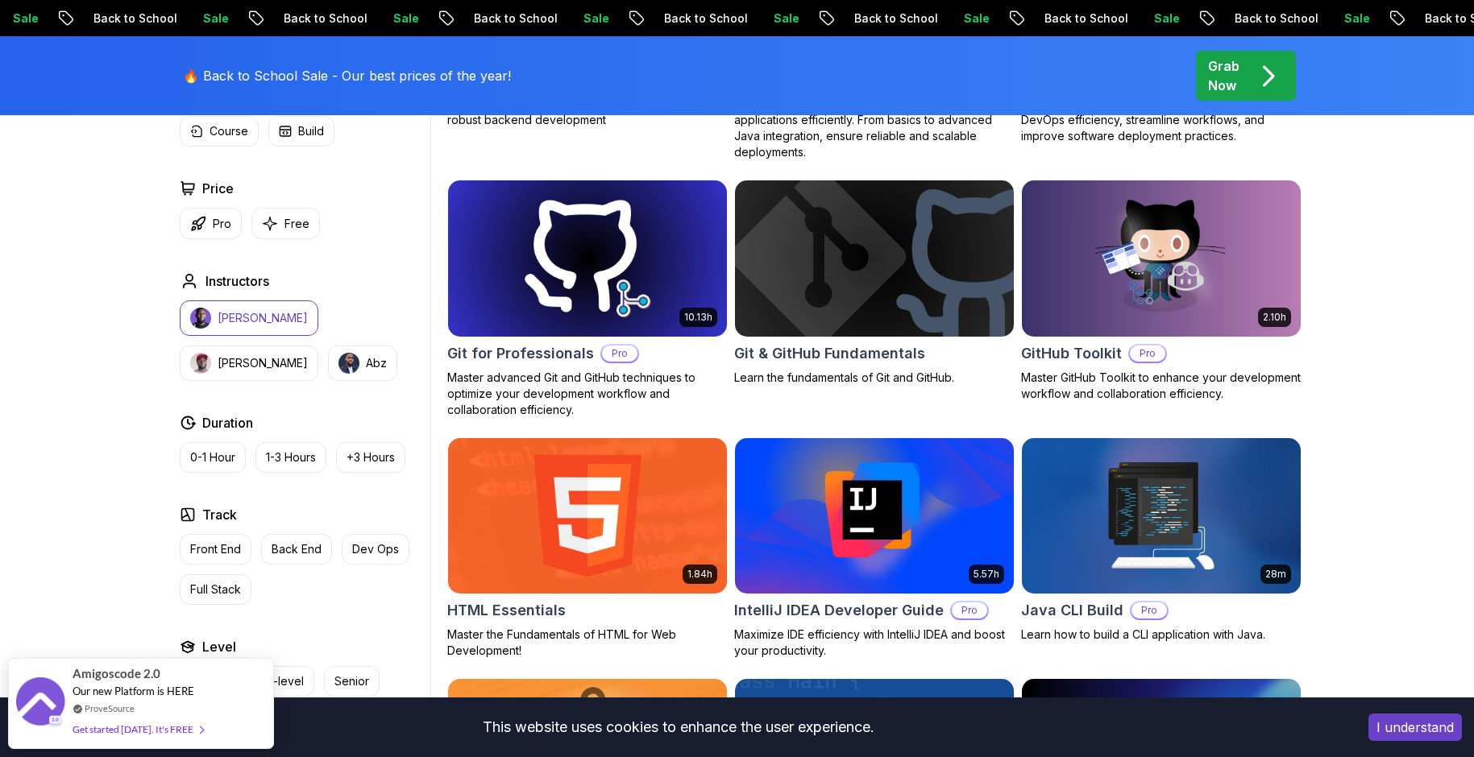
scroll to position [2015, 0]
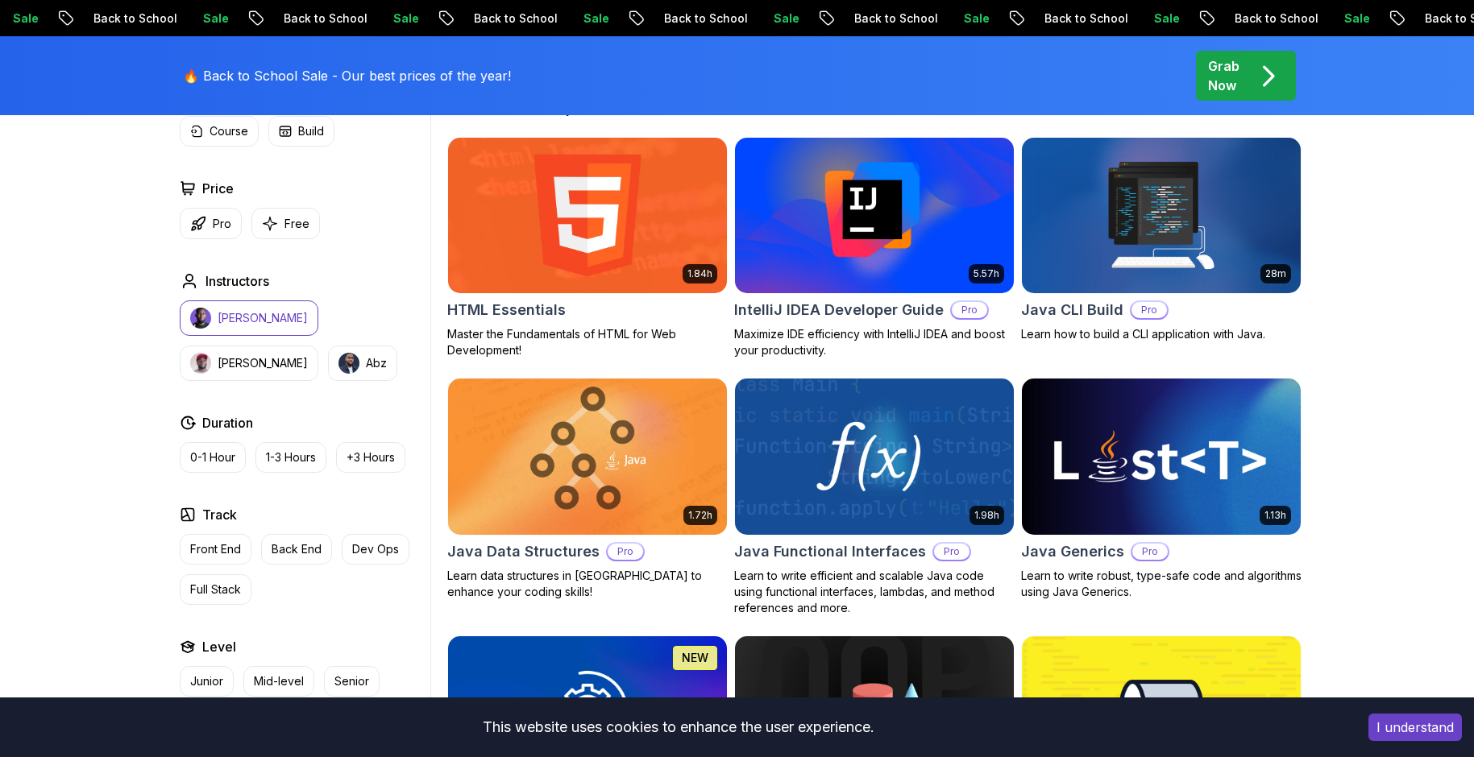
click at [1088, 427] on img at bounding box center [1161, 457] width 293 height 164
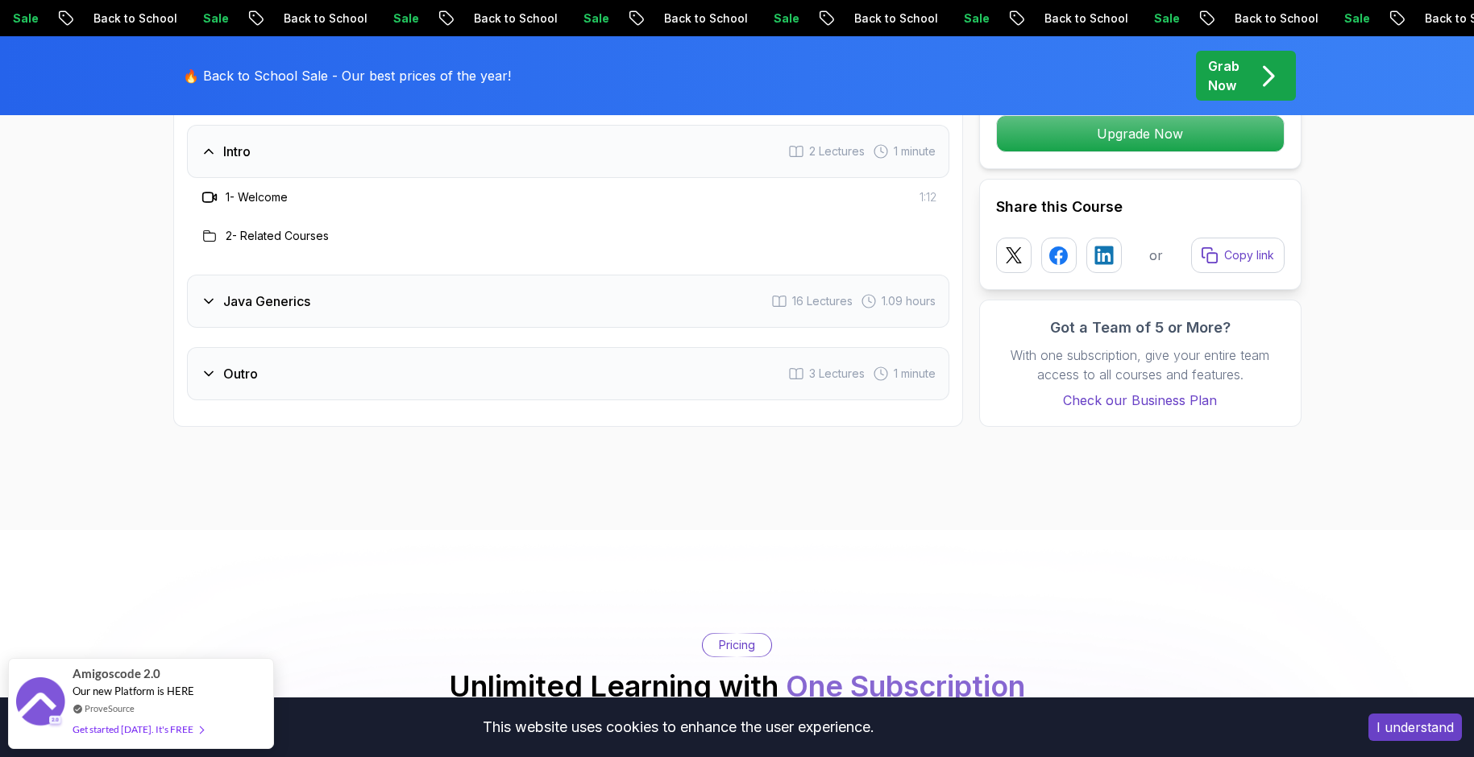
scroll to position [2095, 0]
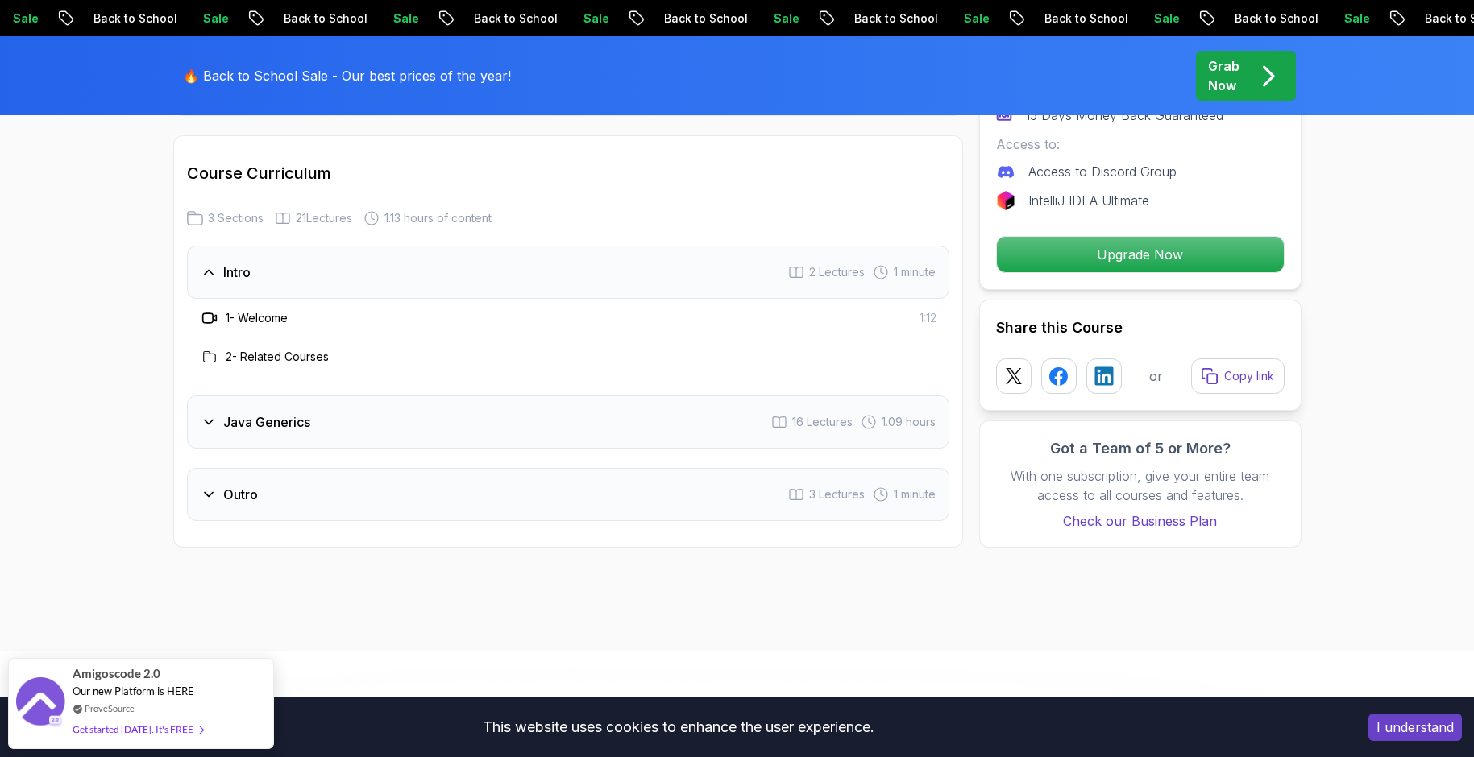
click at [257, 431] on h3 "Java Generics" at bounding box center [266, 422] width 87 height 19
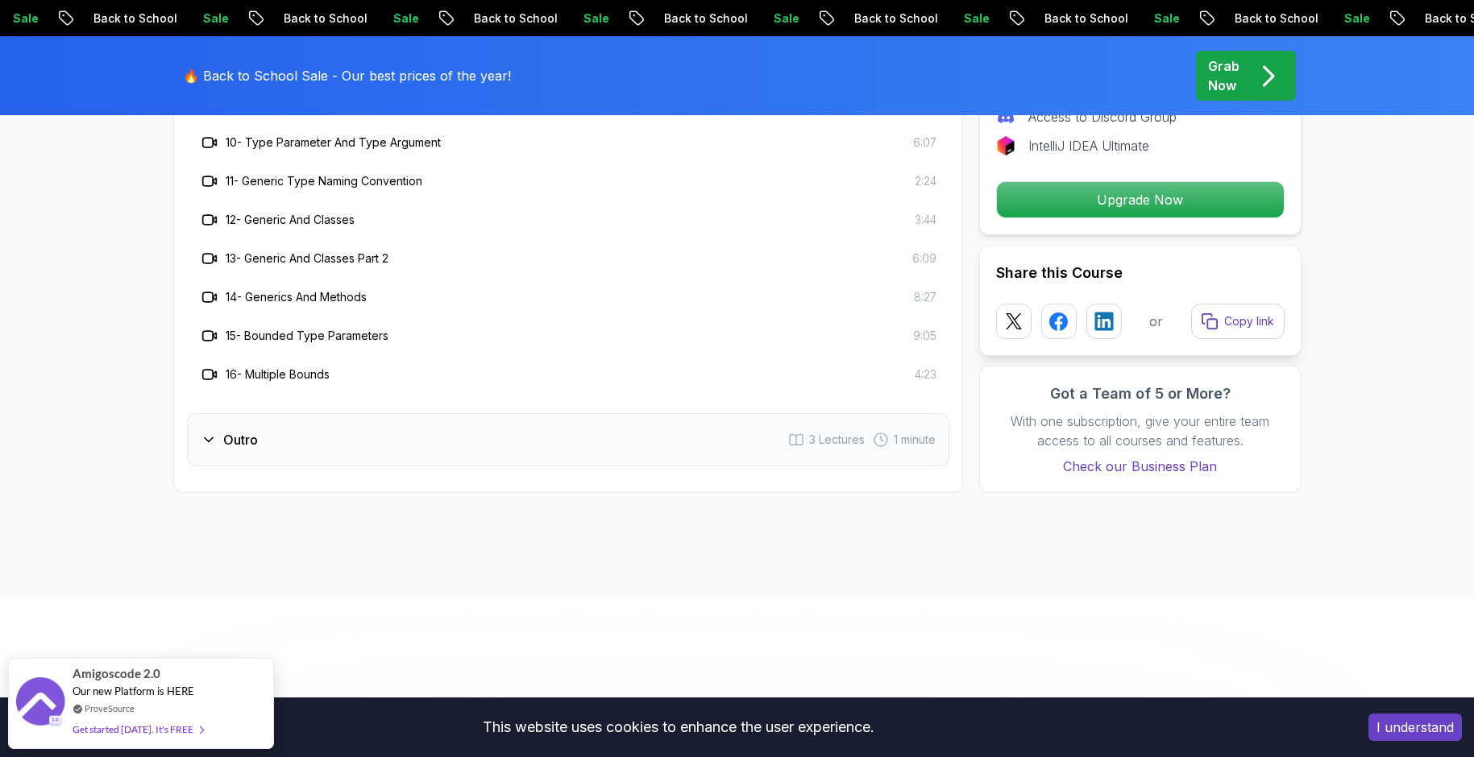
scroll to position [2740, 0]
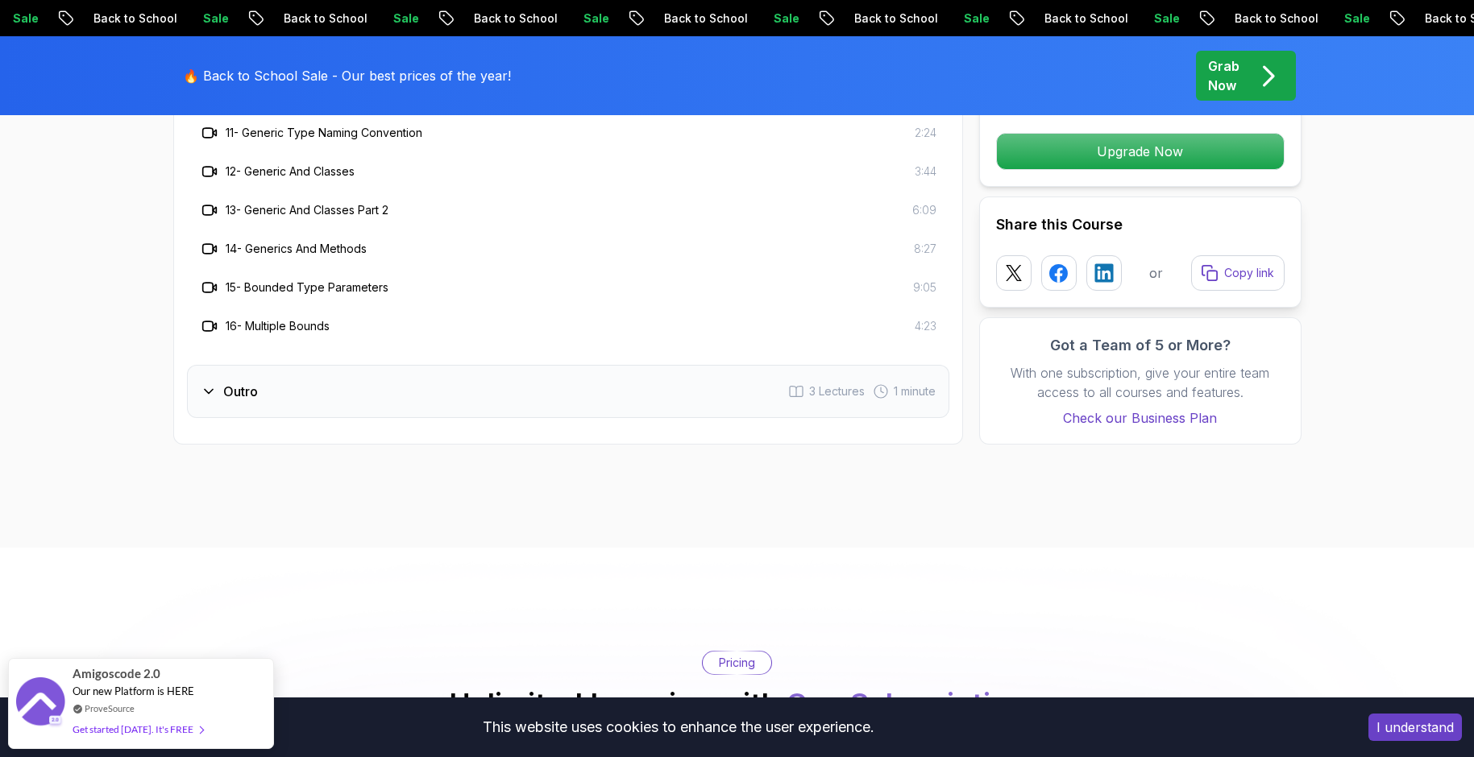
click at [333, 394] on div "Outro 3 Lectures 1 minute" at bounding box center [568, 391] width 762 height 53
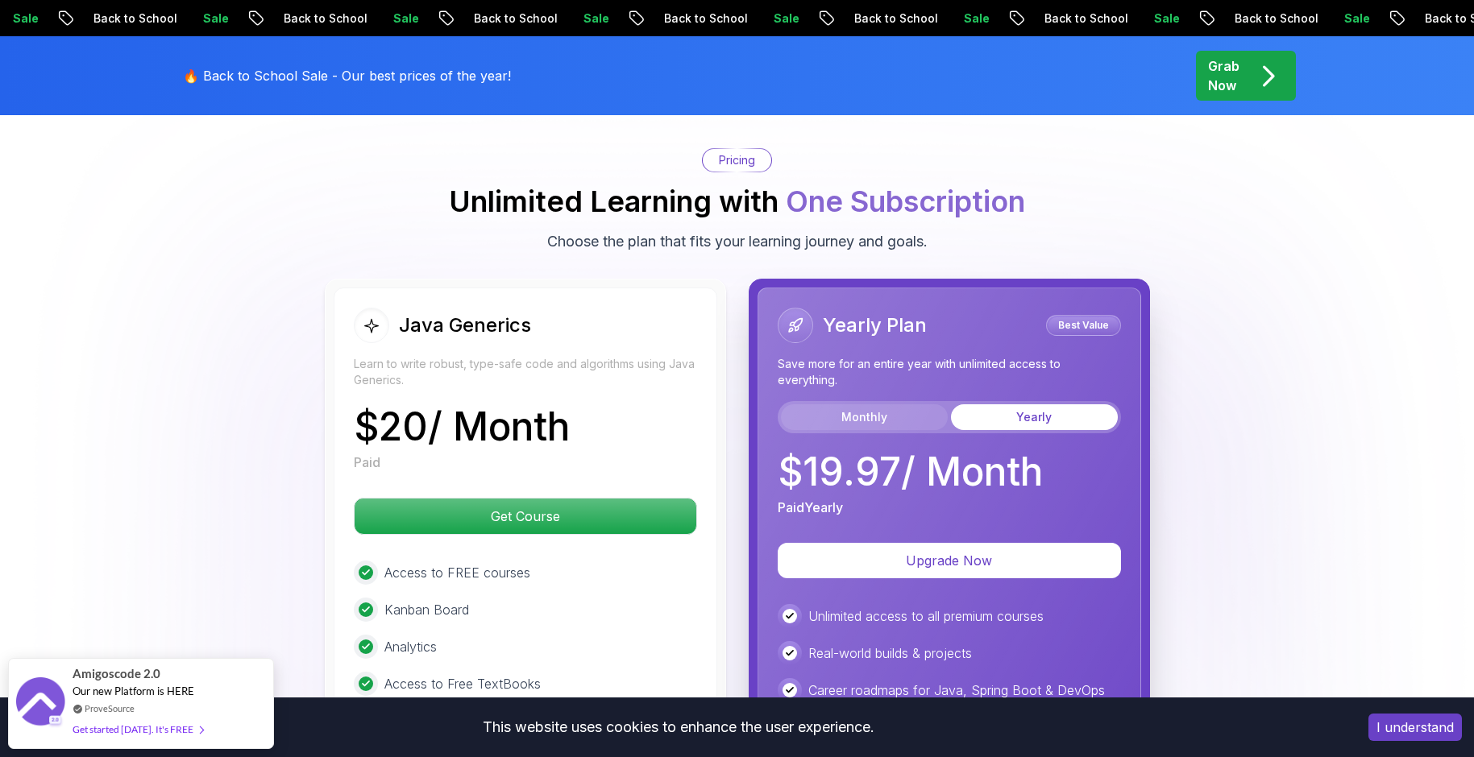
click at [894, 421] on button "Monthly" at bounding box center [864, 418] width 167 height 26
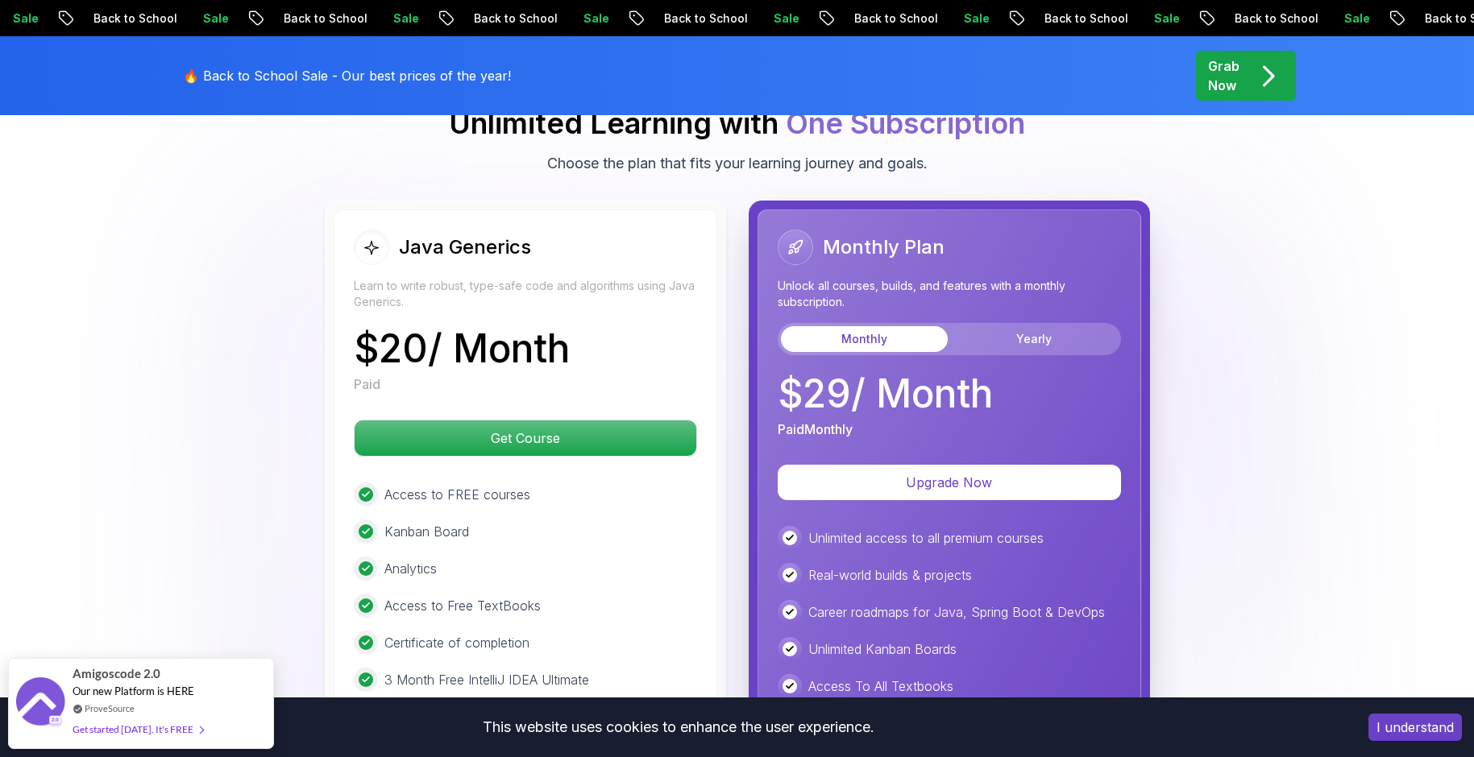
scroll to position [2820, 0]
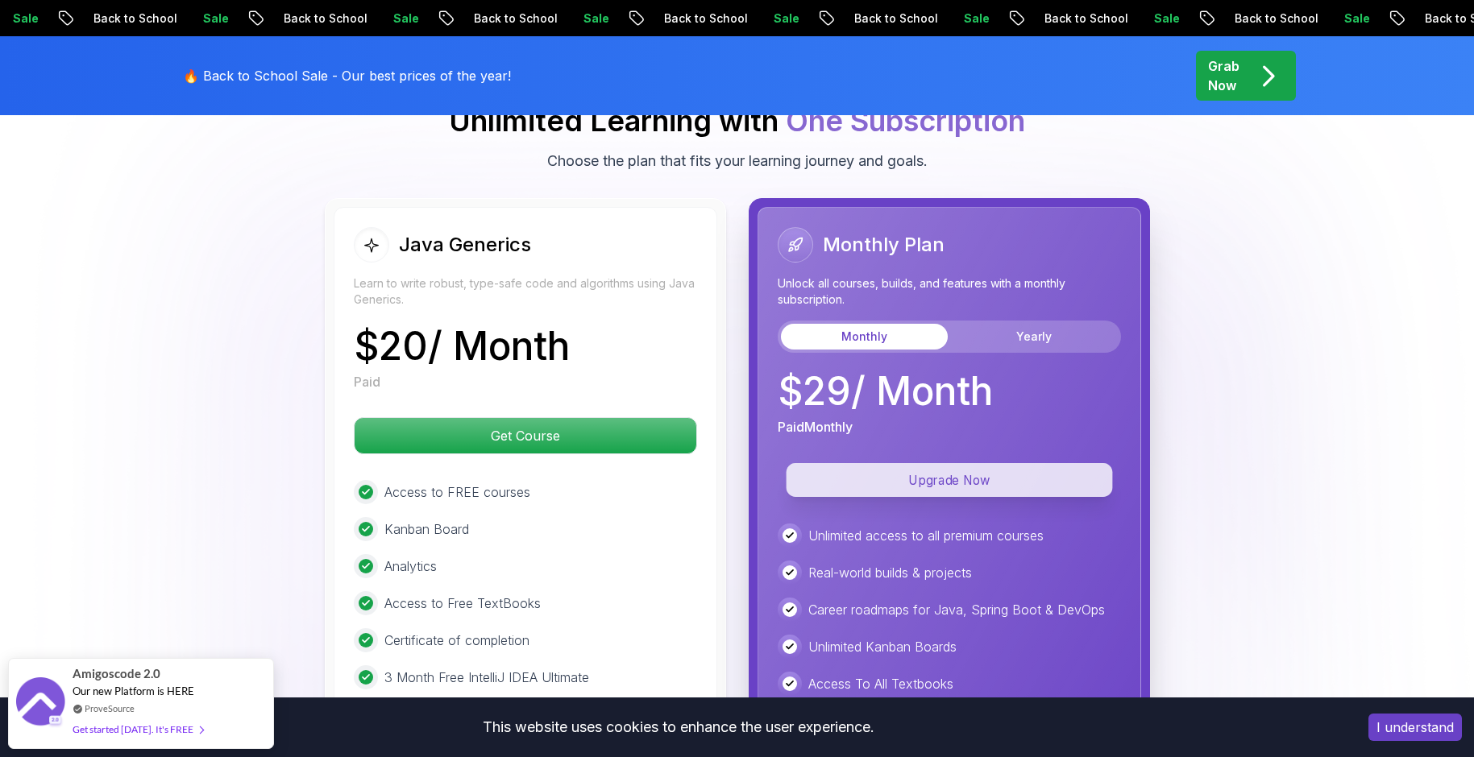
click at [975, 475] on p "Upgrade Now" at bounding box center [949, 480] width 326 height 34
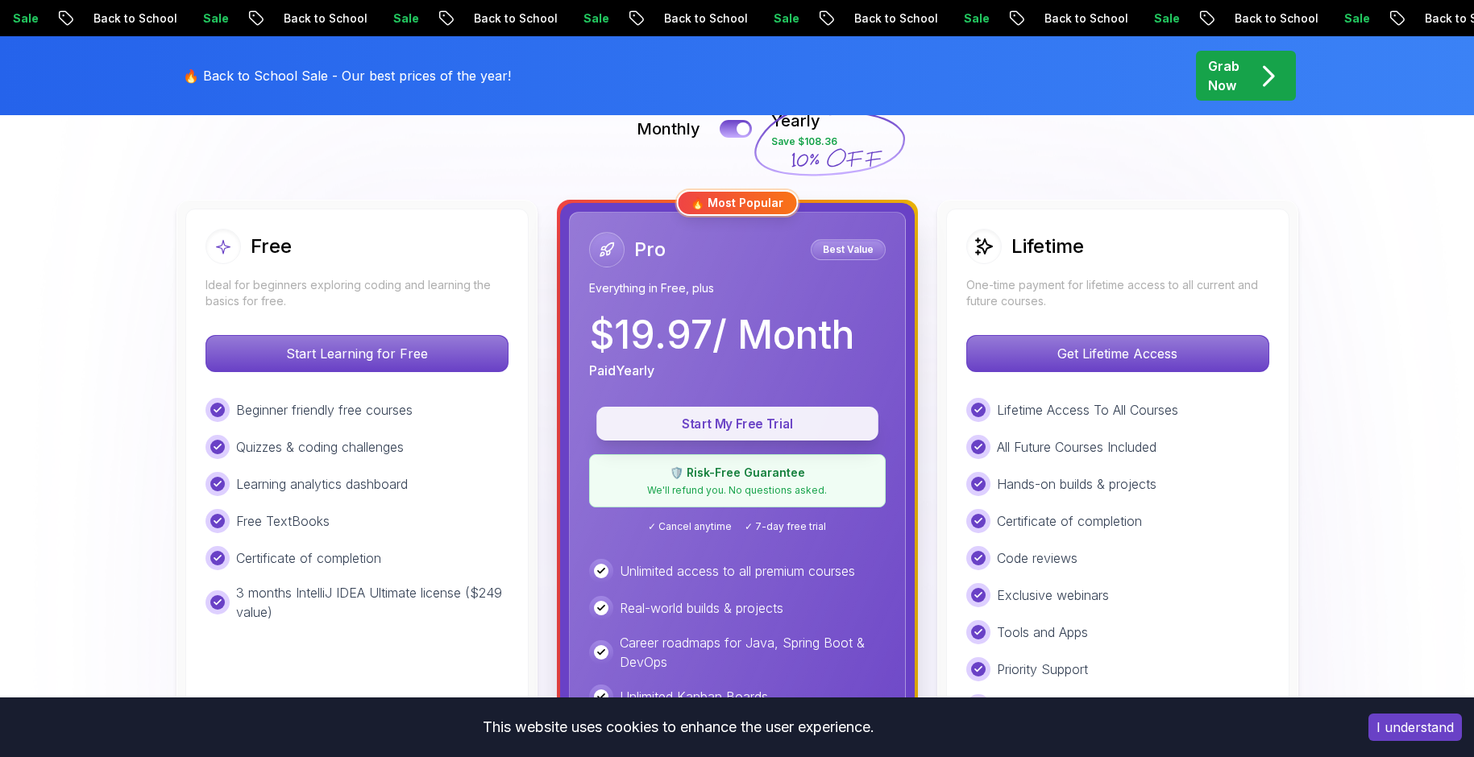
scroll to position [645, 0]
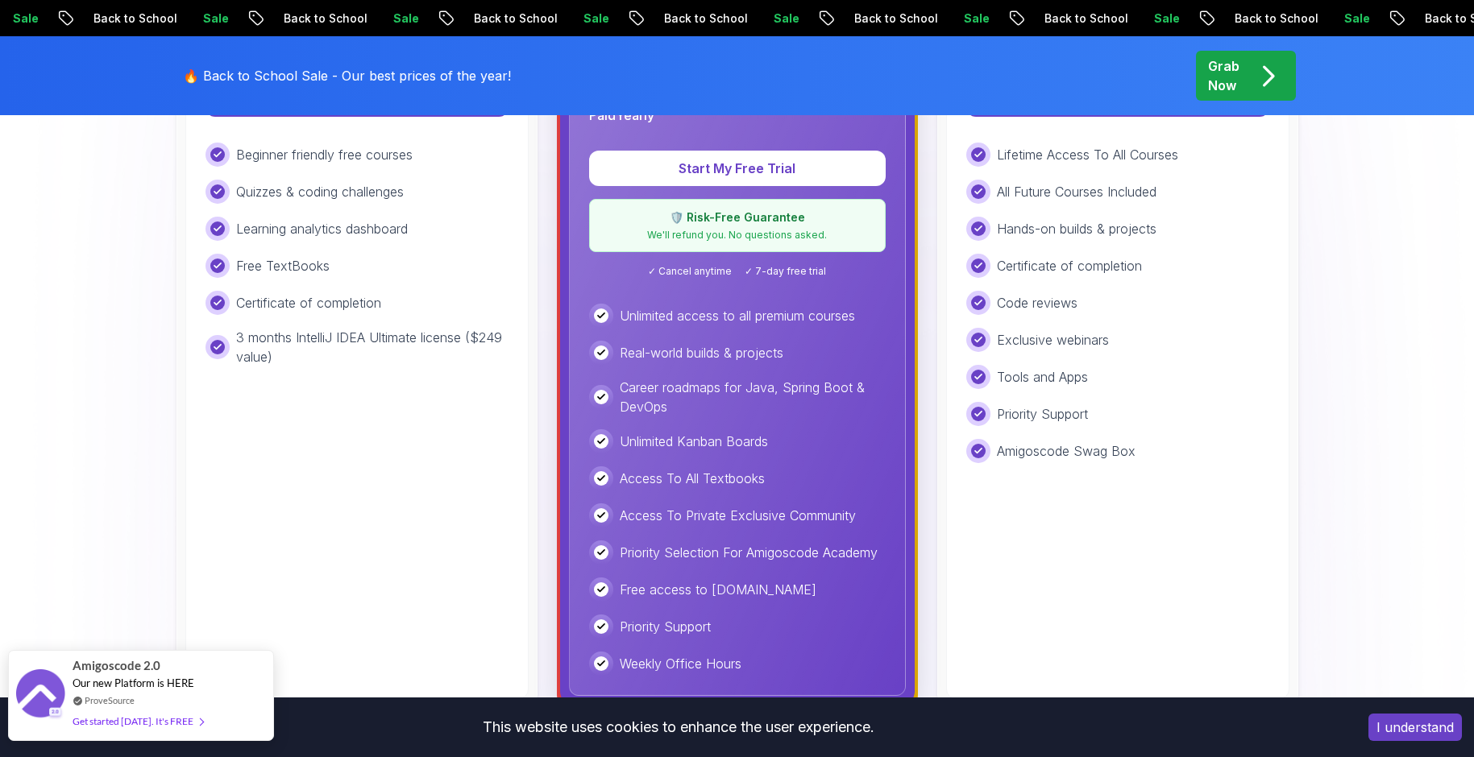
click at [183, 721] on div "Get started today. It's FREE" at bounding box center [138, 721] width 131 height 19
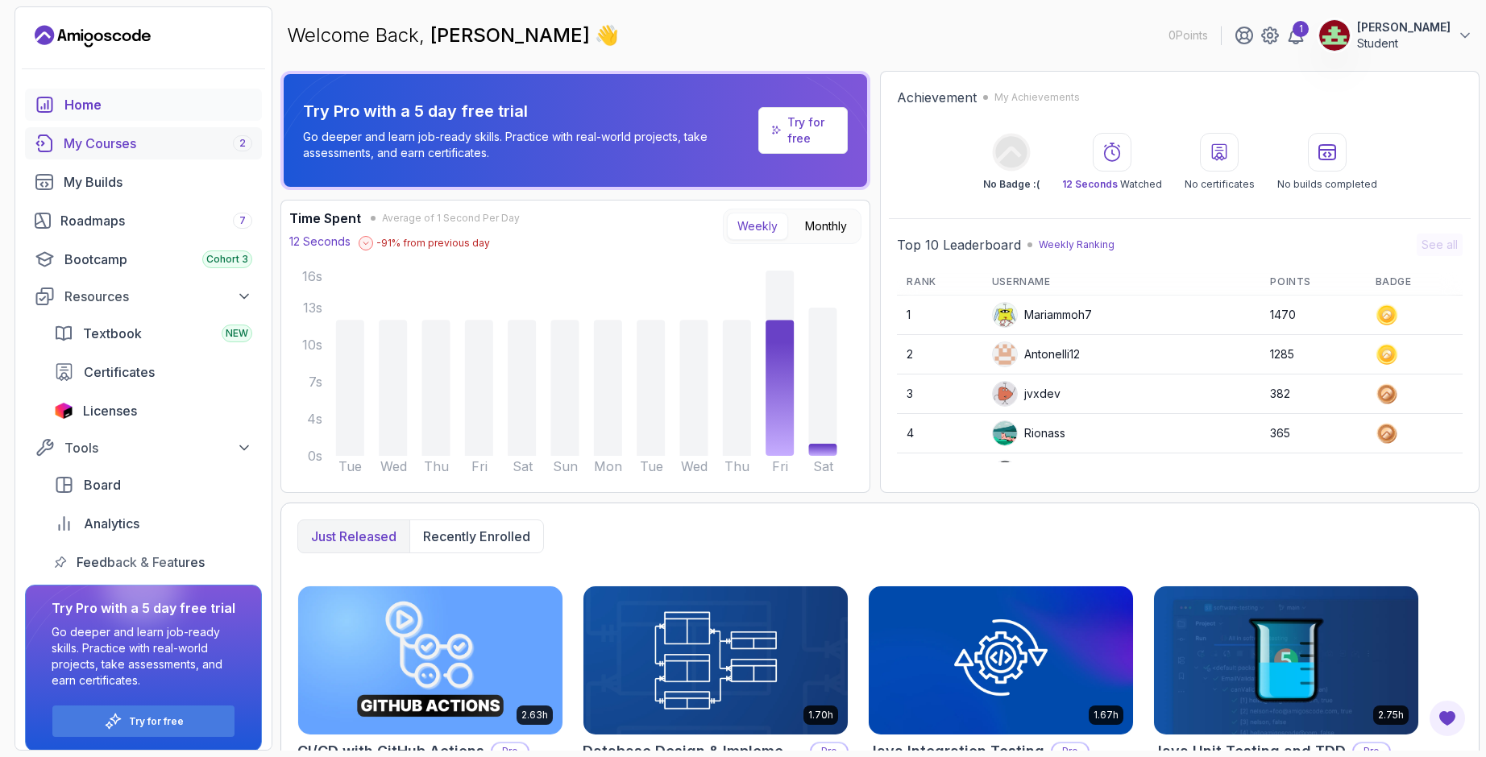
click at [181, 149] on div "My Courses 2" at bounding box center [158, 143] width 189 height 19
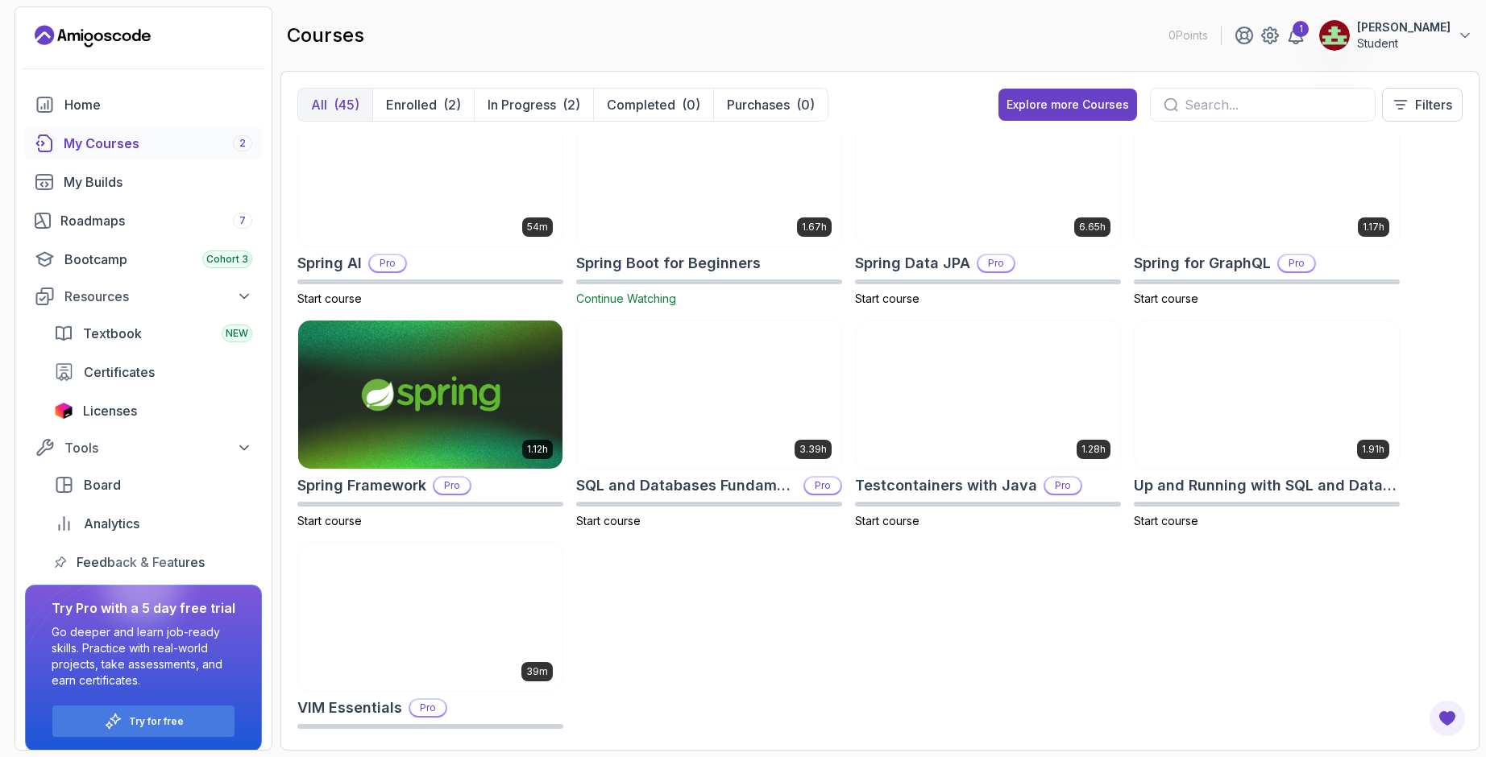
scroll to position [2073, 0]
